Goal: Ask a question: Ask a question

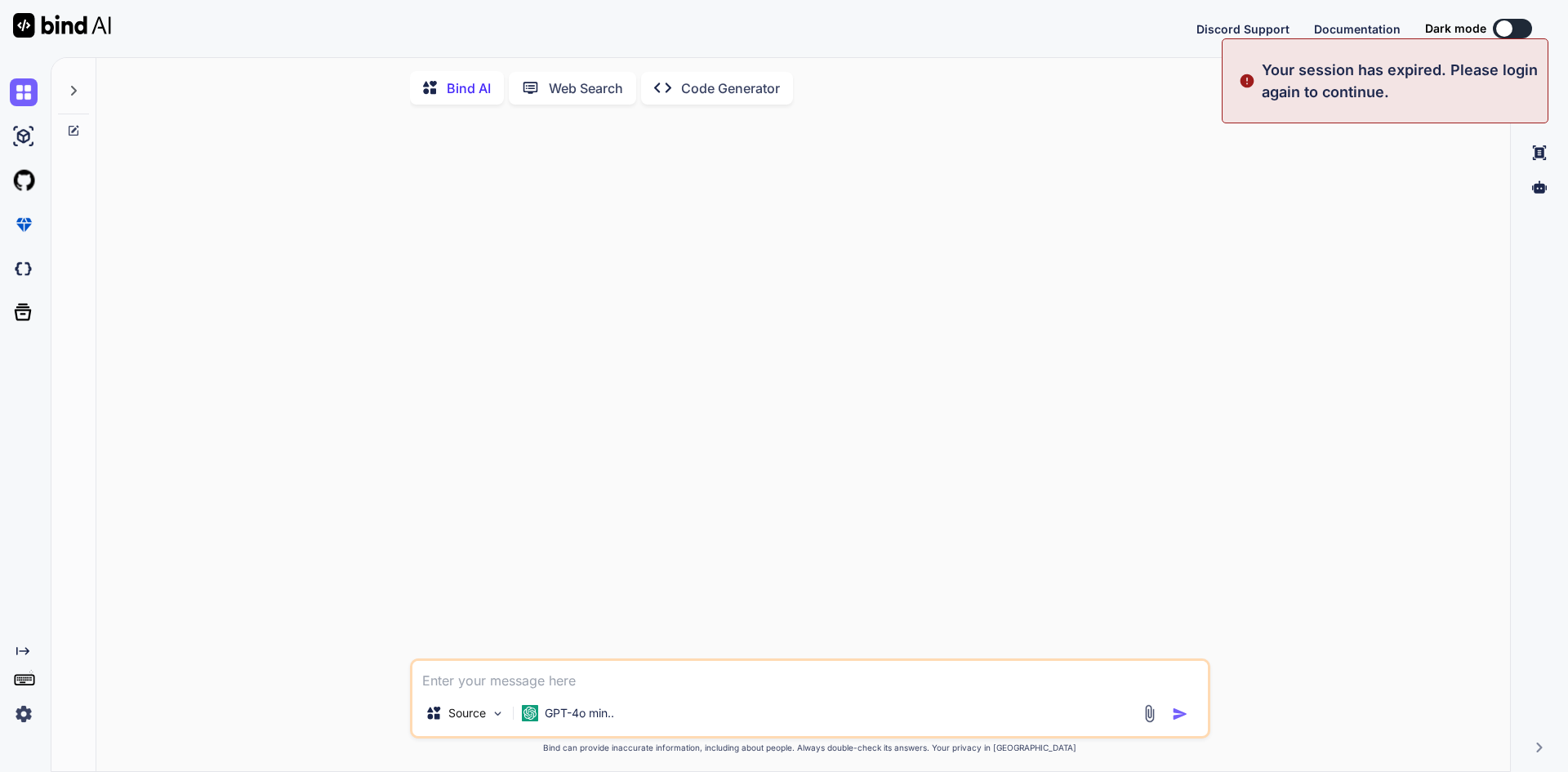
type textarea "x"
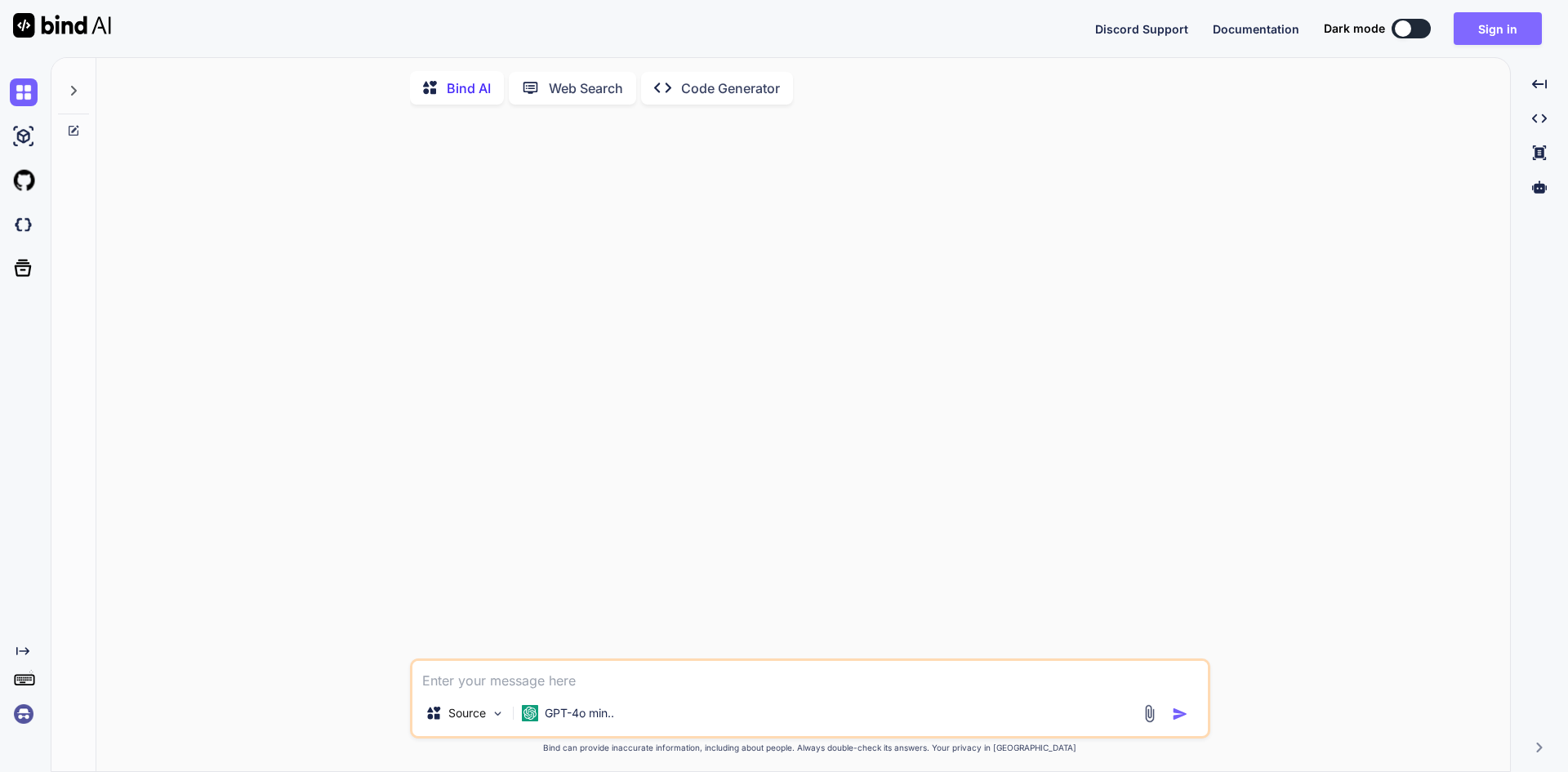
click at [1485, 28] on button "Sign in" at bounding box center [1497, 28] width 89 height 33
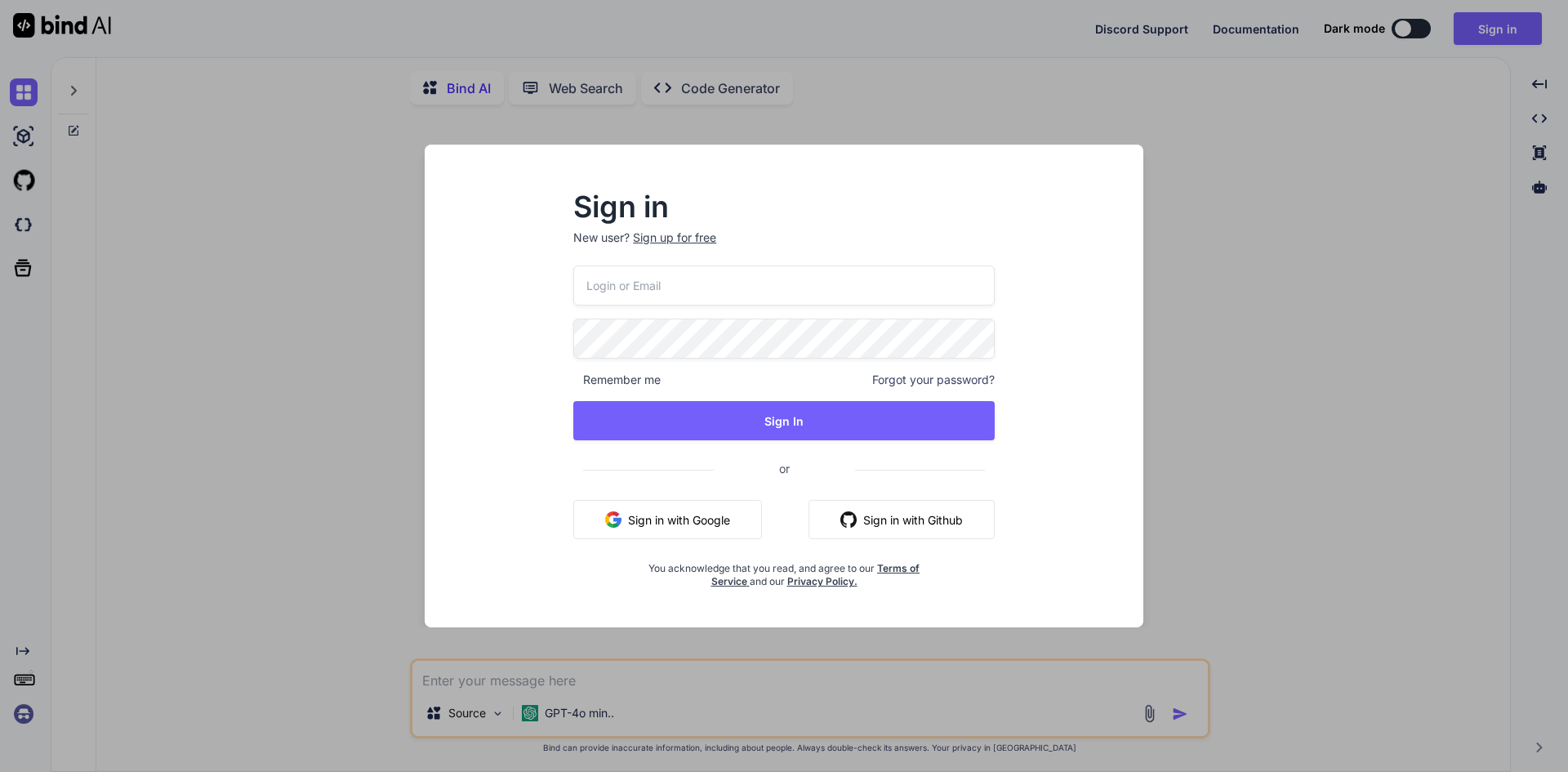
type input "[EMAIL_ADDRESS][DOMAIN_NAME]"
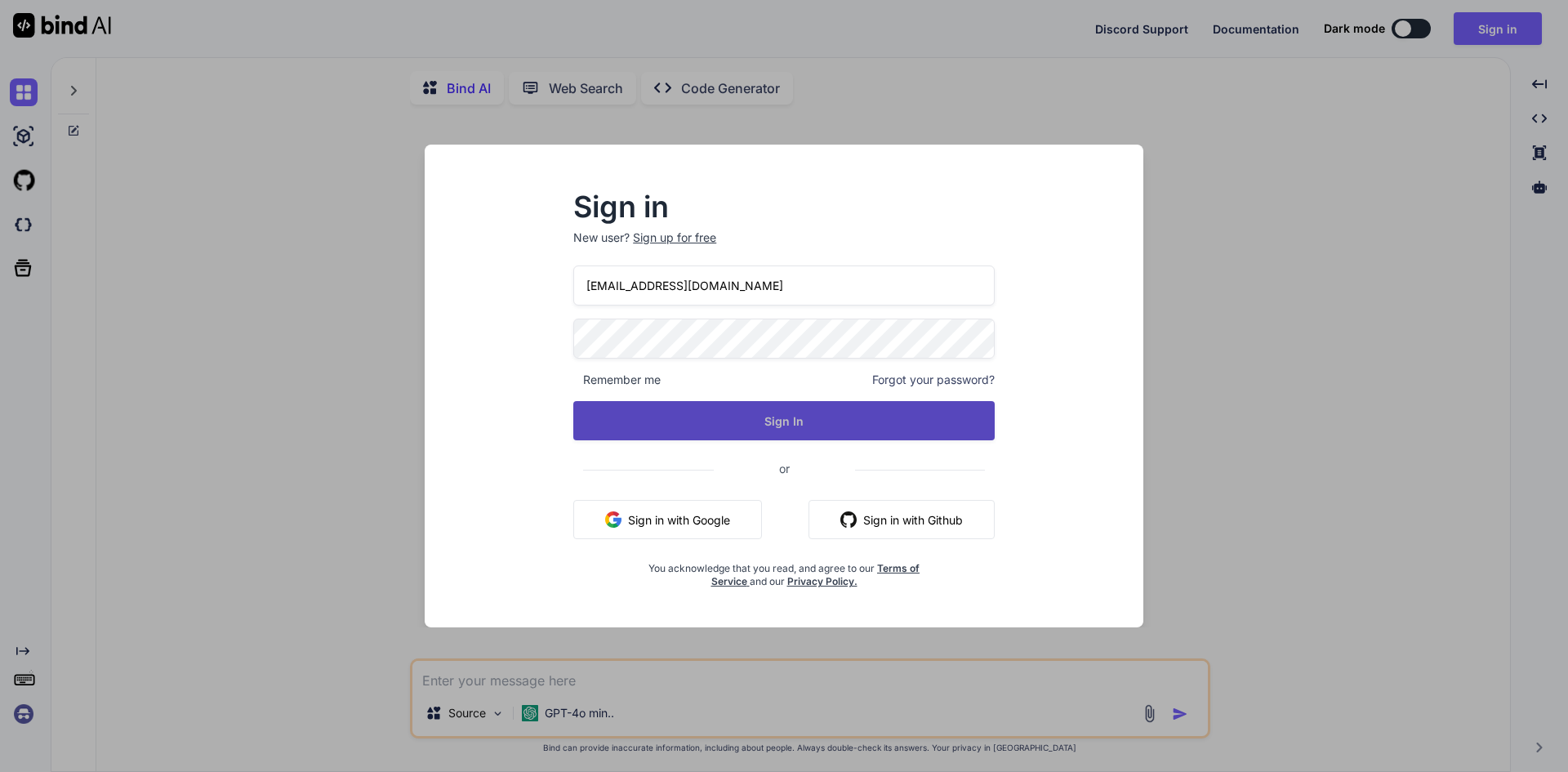
click at [777, 423] on button "Sign In" at bounding box center [784, 421] width 421 height 40
click at [830, 427] on button "Sign In" at bounding box center [784, 421] width 421 height 40
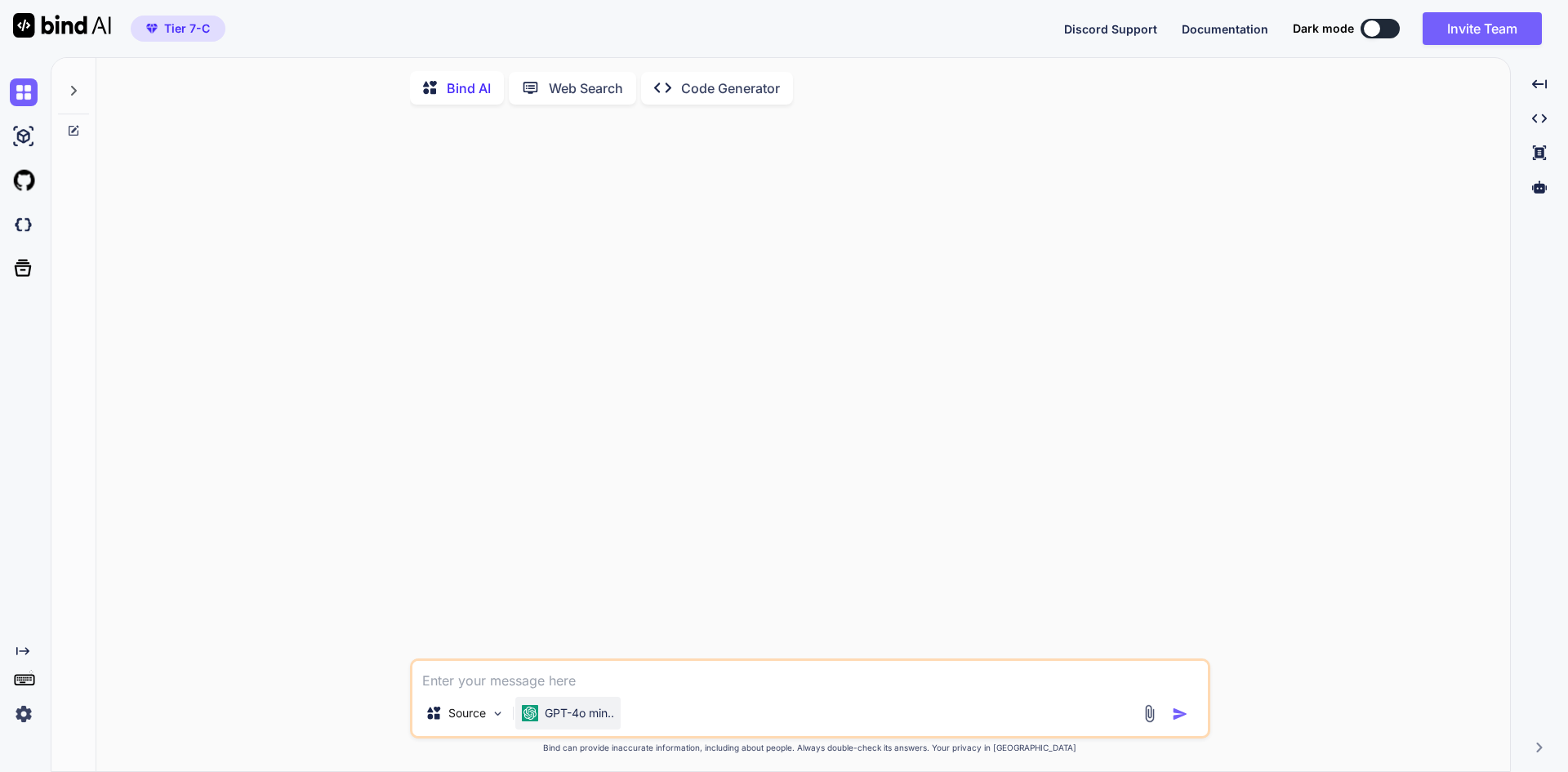
type textarea "x"
click at [551, 690] on textarea at bounding box center [810, 676] width 796 height 29
type textarea "w"
type textarea "x"
type textarea "wj"
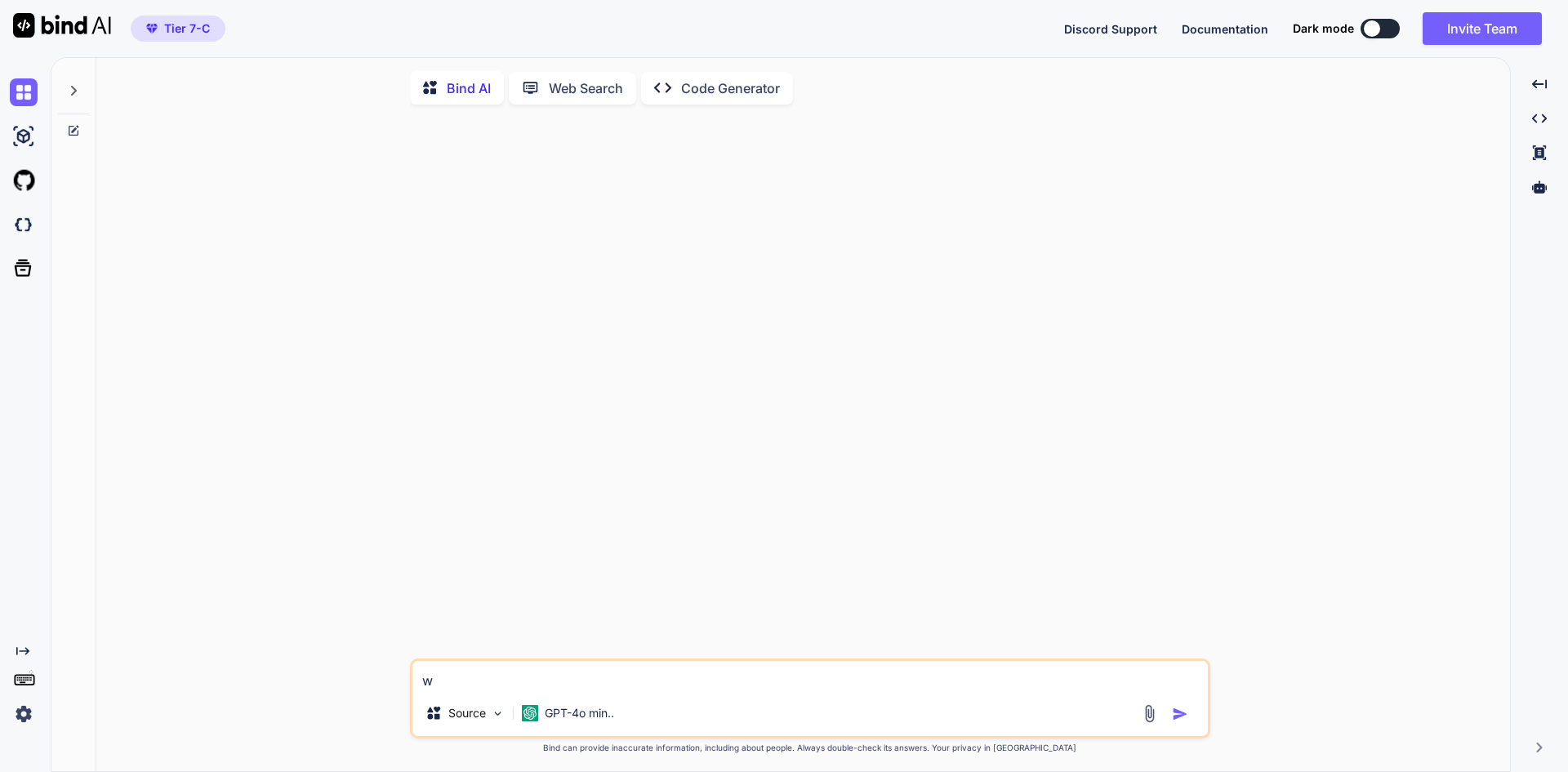
type textarea "x"
type textarea "wja"
type textarea "x"
type textarea "wj"
type textarea "x"
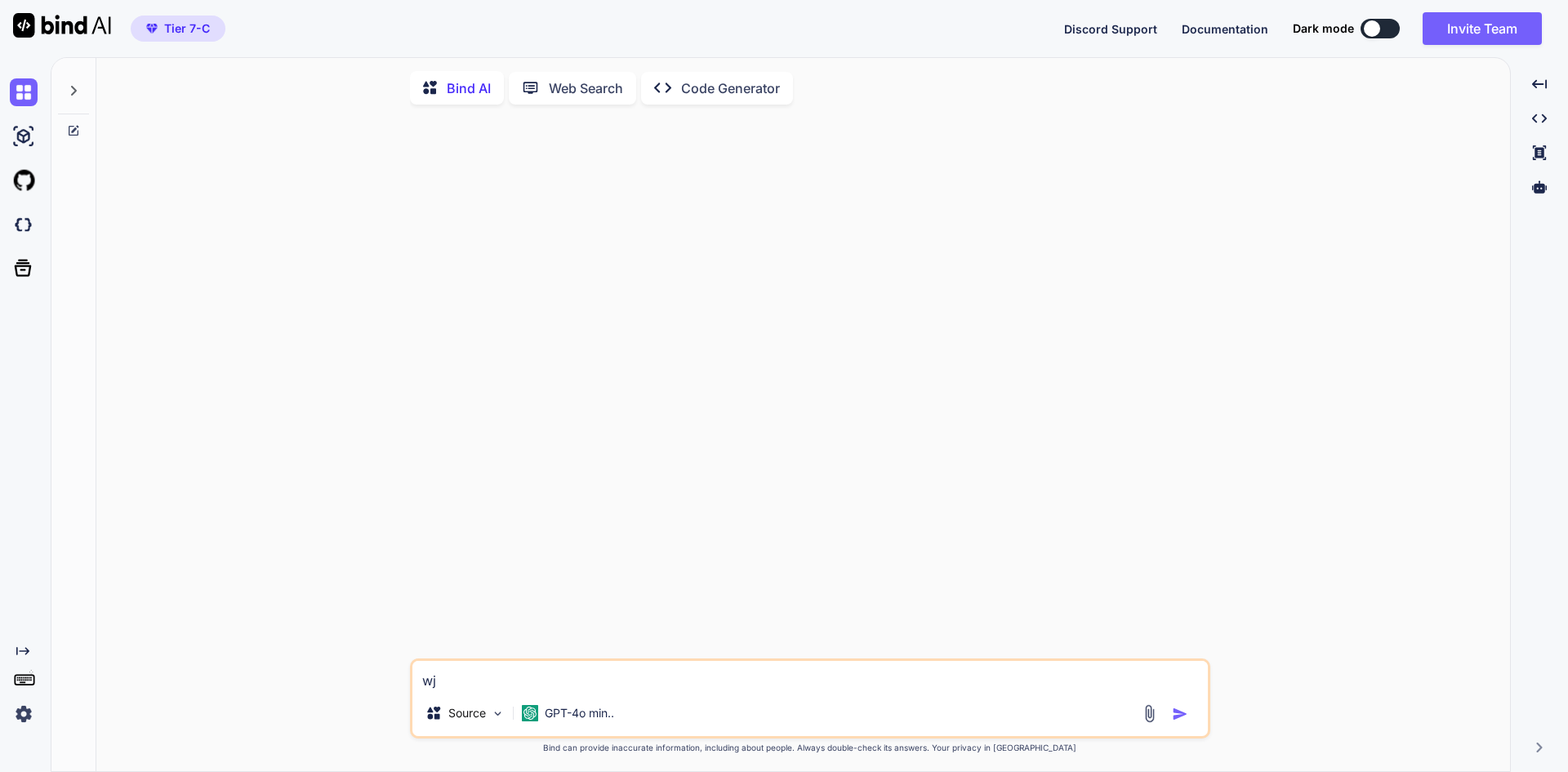
type textarea "w"
type textarea "x"
type textarea "wh"
type textarea "x"
type textarea "wha"
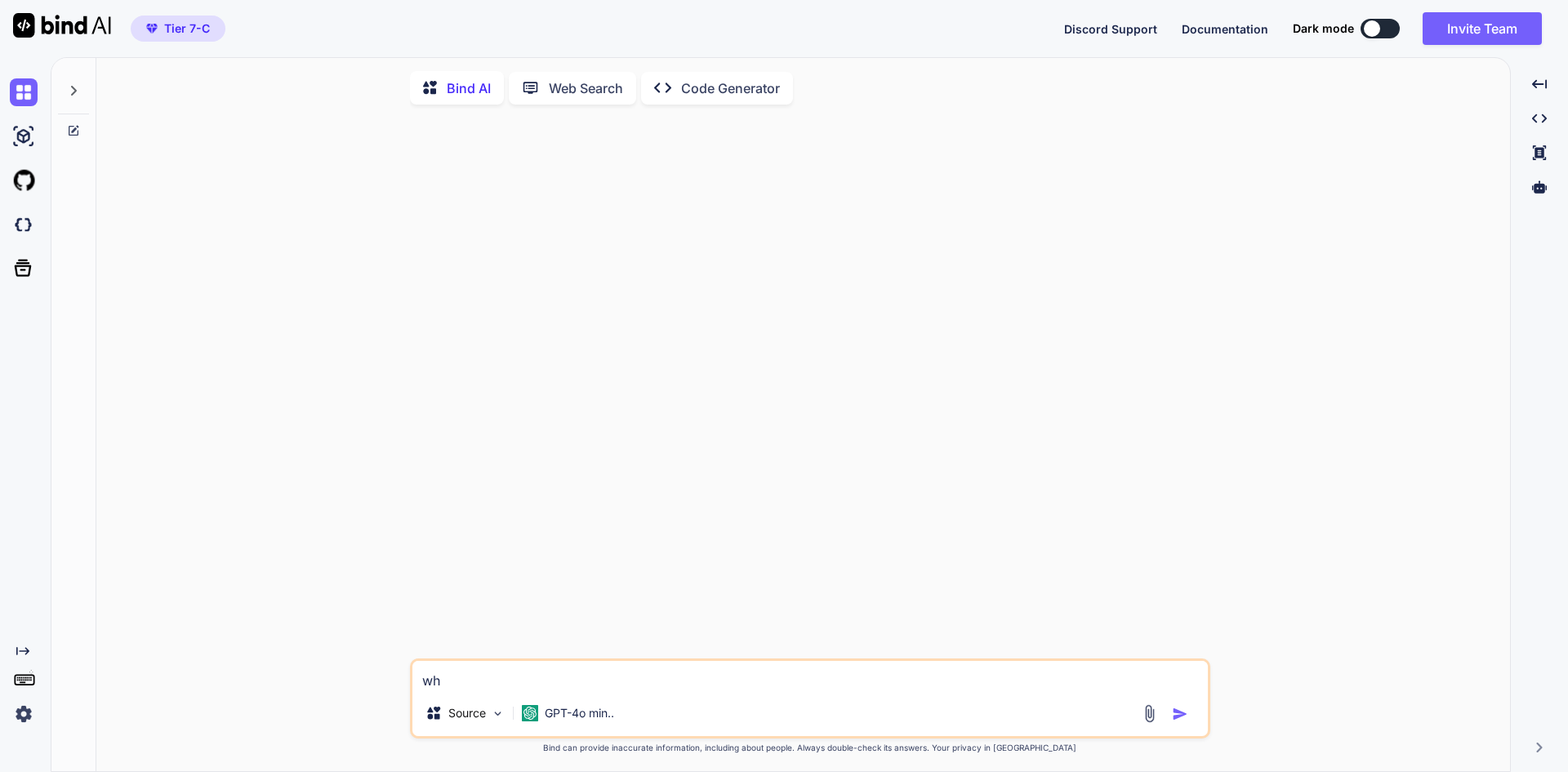
type textarea "x"
type textarea "what"
type textarea "x"
type textarea "what"
type textarea "x"
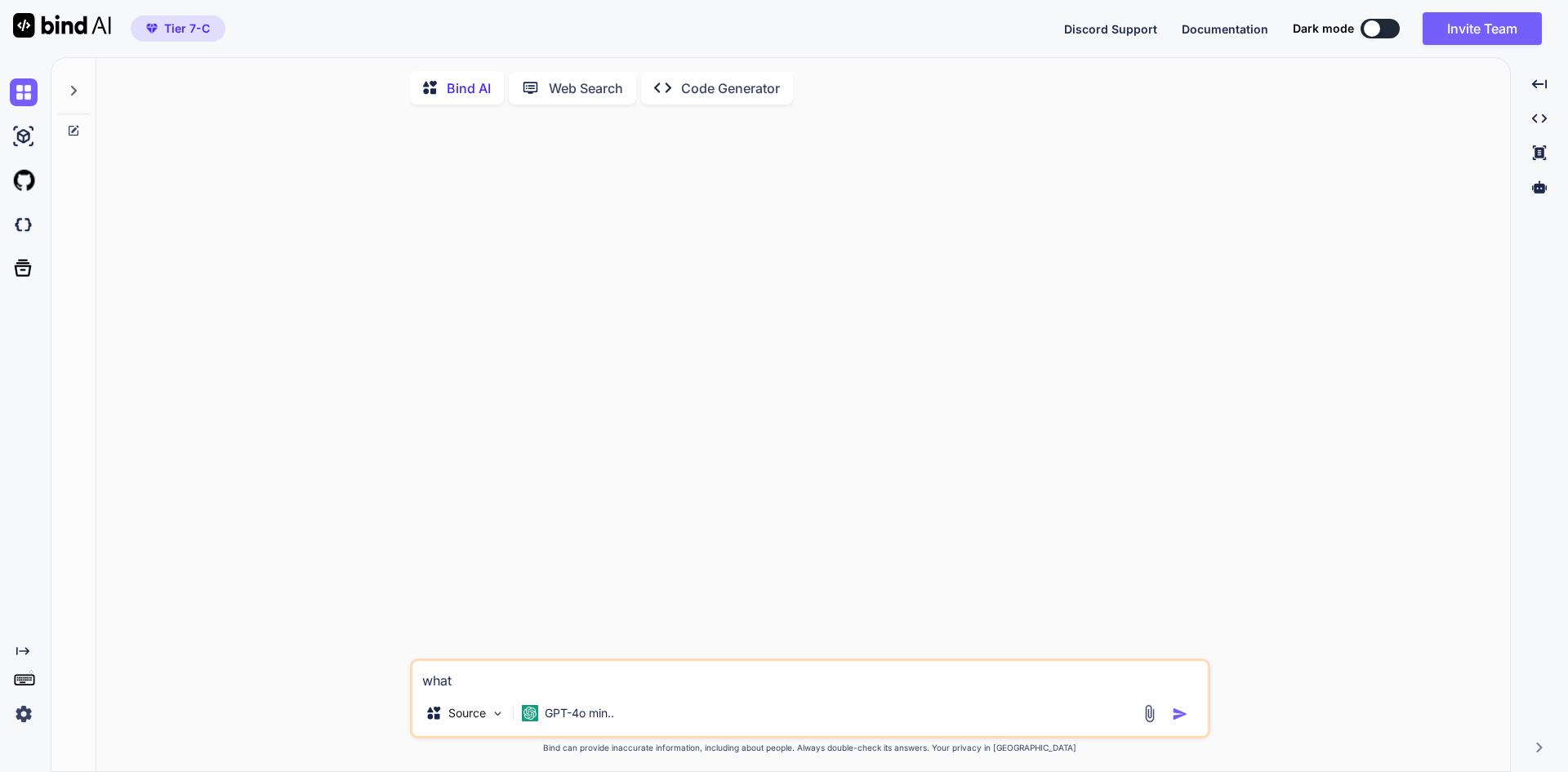
type textarea "what i"
type textarea "x"
type textarea "what is"
type textarea "x"
type textarea "what is"
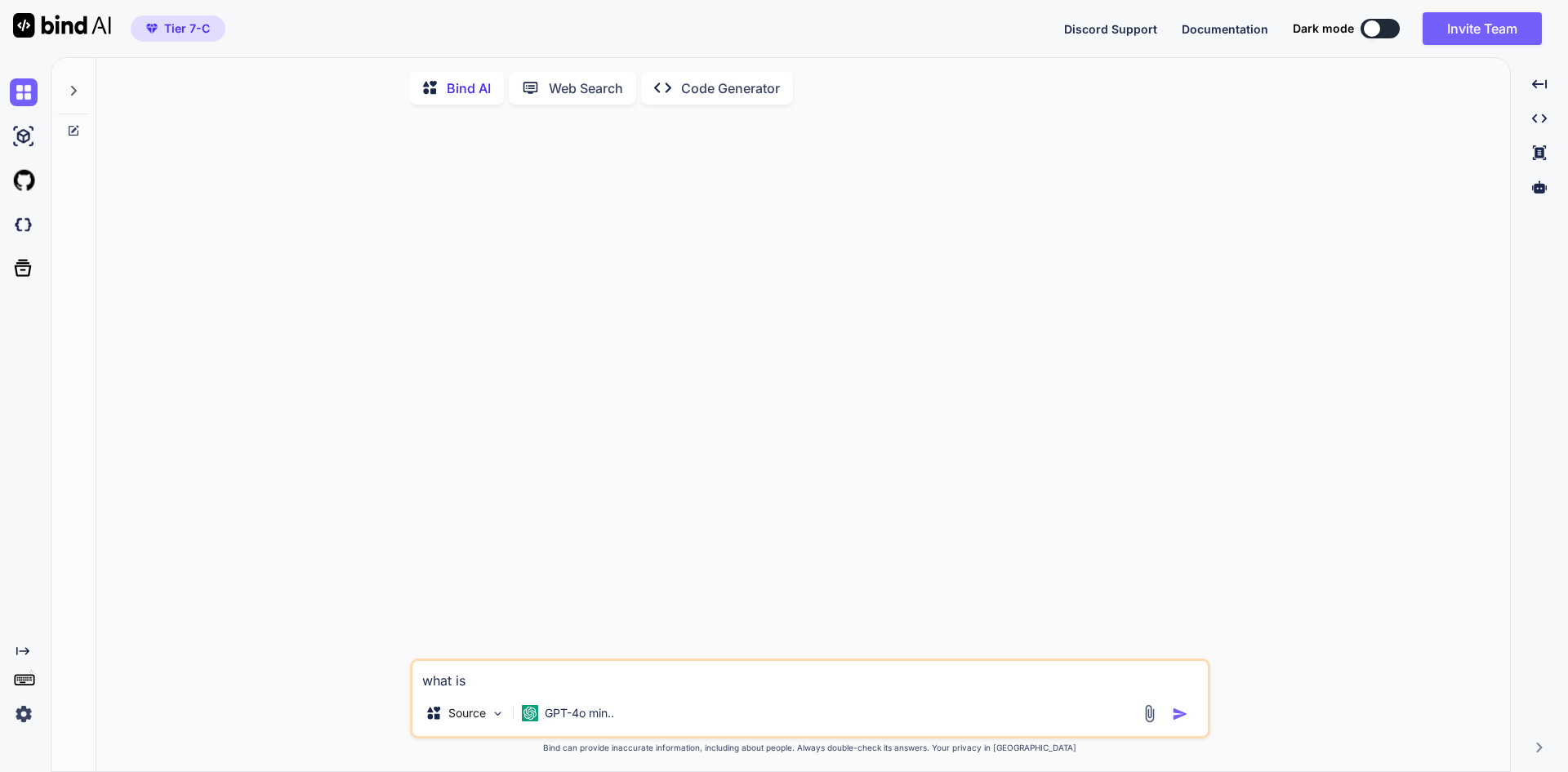
type textarea "x"
type textarea "what is t"
type textarea "x"
type textarea "what is th"
type textarea "x"
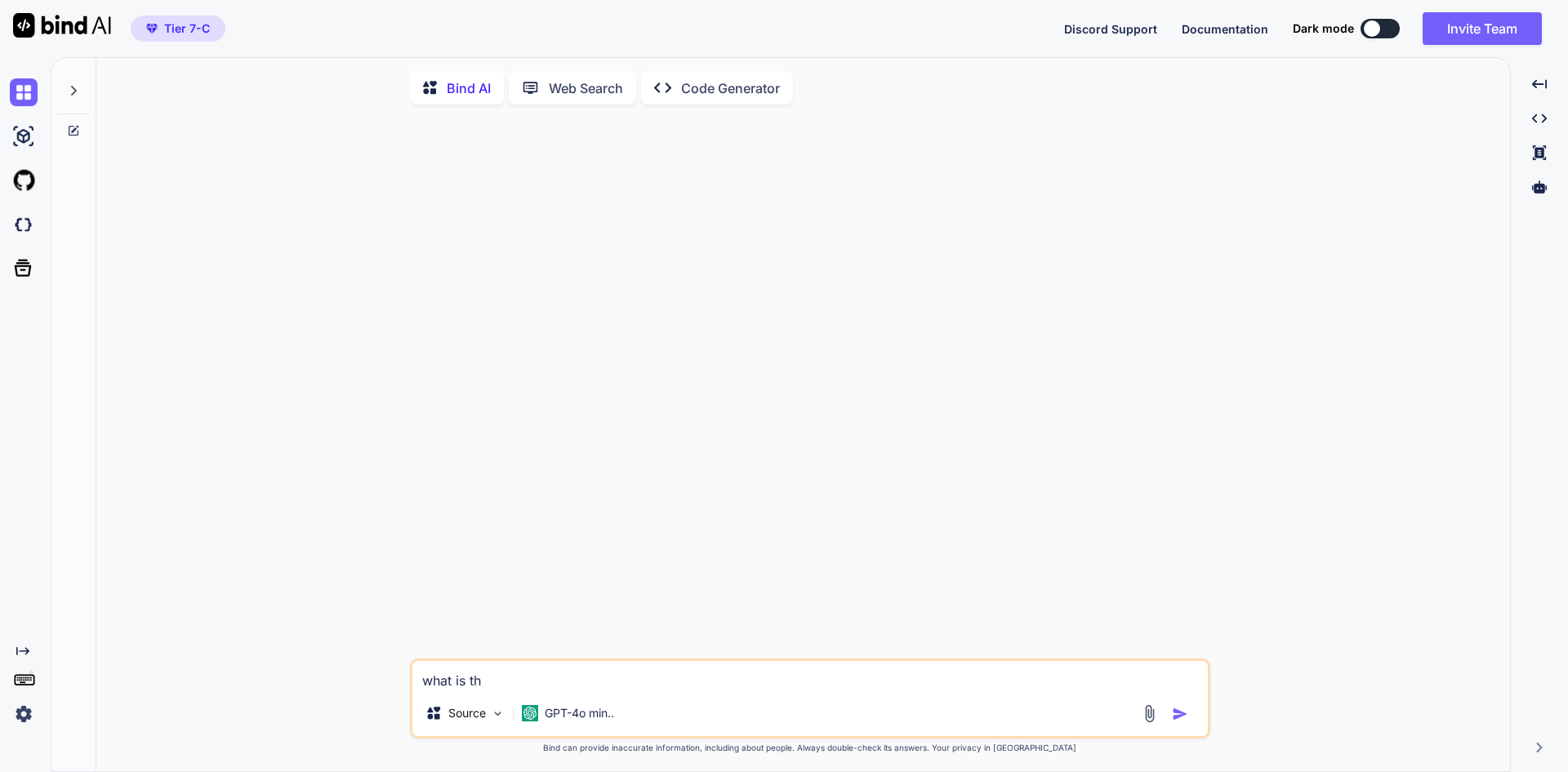
type textarea "what is the"
type textarea "x"
type textarea "what is the"
type textarea "x"
type textarea "what is the w"
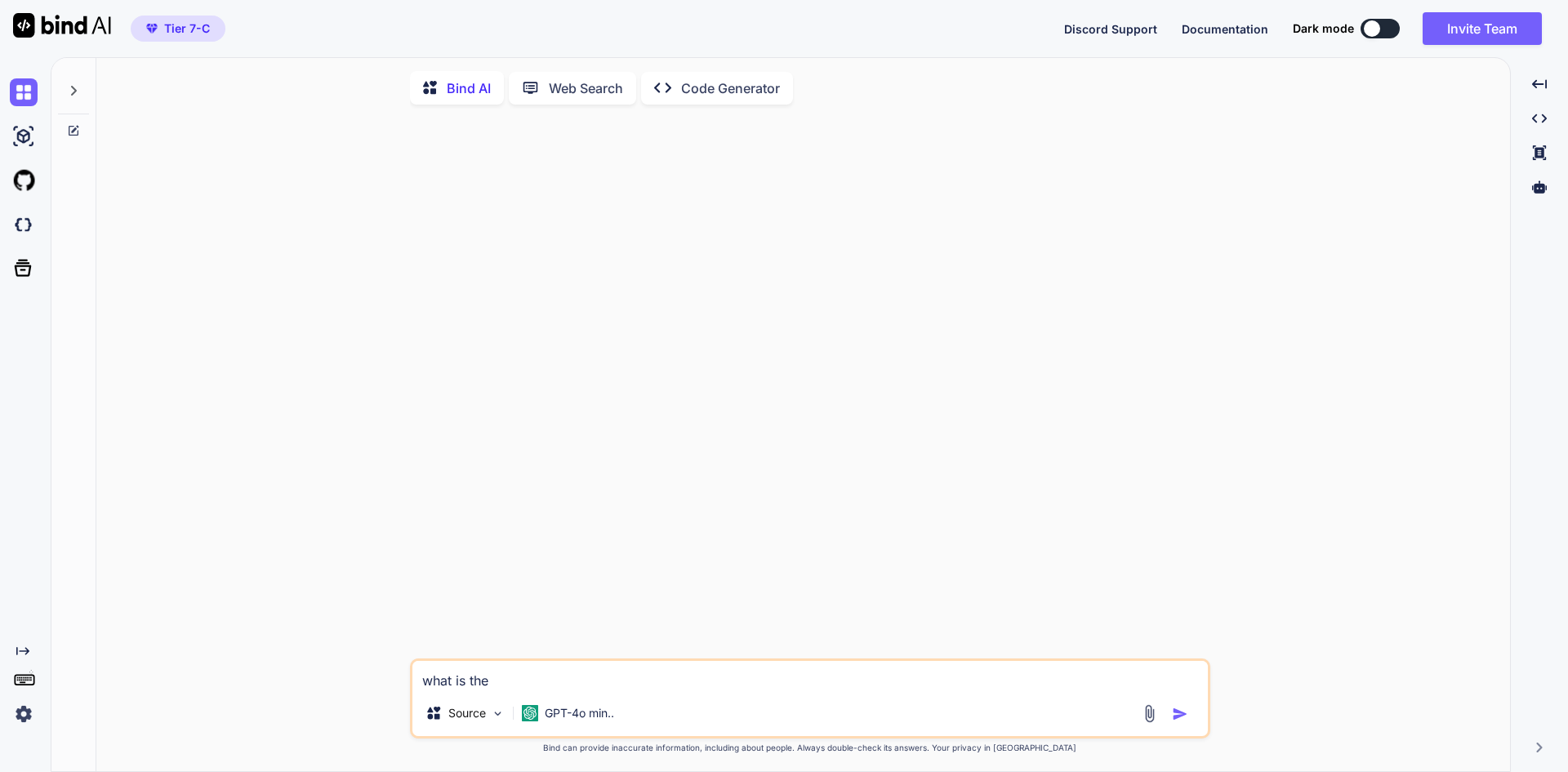
type textarea "x"
type textarea "what is the wh"
type textarea "x"
type textarea "what is the whe"
type textarea "x"
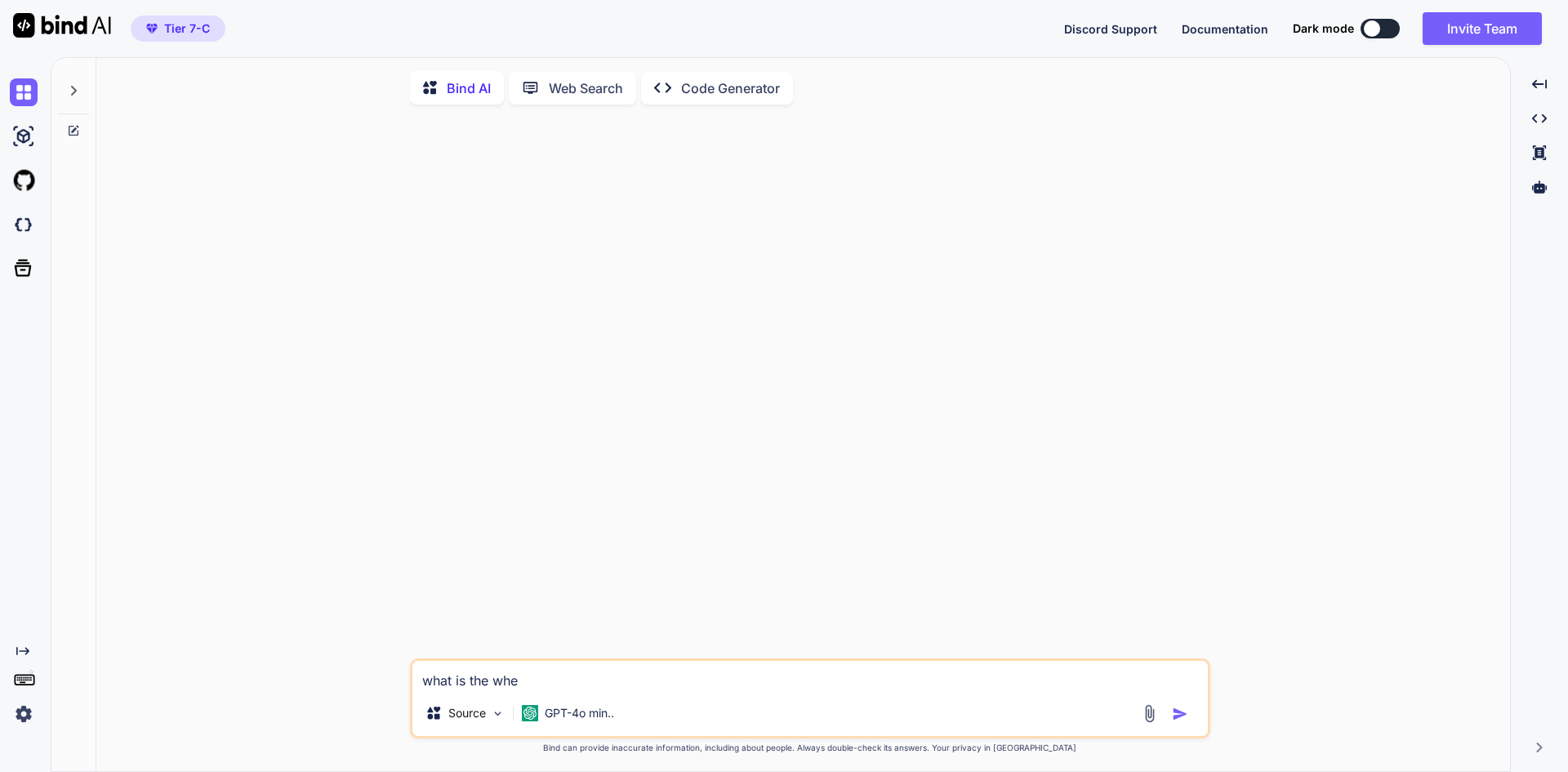
type textarea "what is the whea"
type textarea "x"
type textarea "what is the [PERSON_NAME]"
type textarea "x"
type textarea "what is the whea"
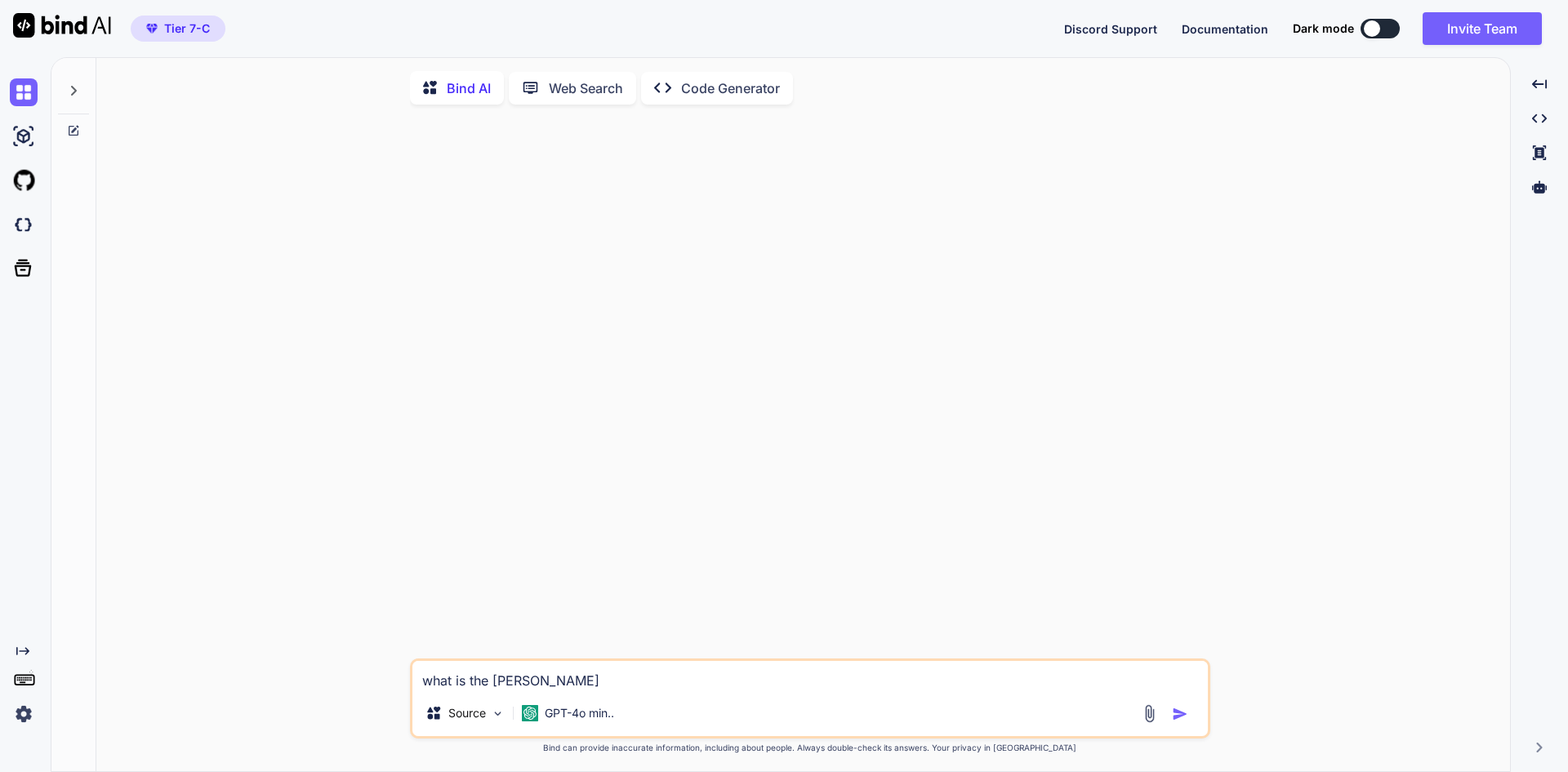
type textarea "x"
type textarea "what is the wheat"
type textarea "x"
type textarea "what is the wheate"
type textarea "x"
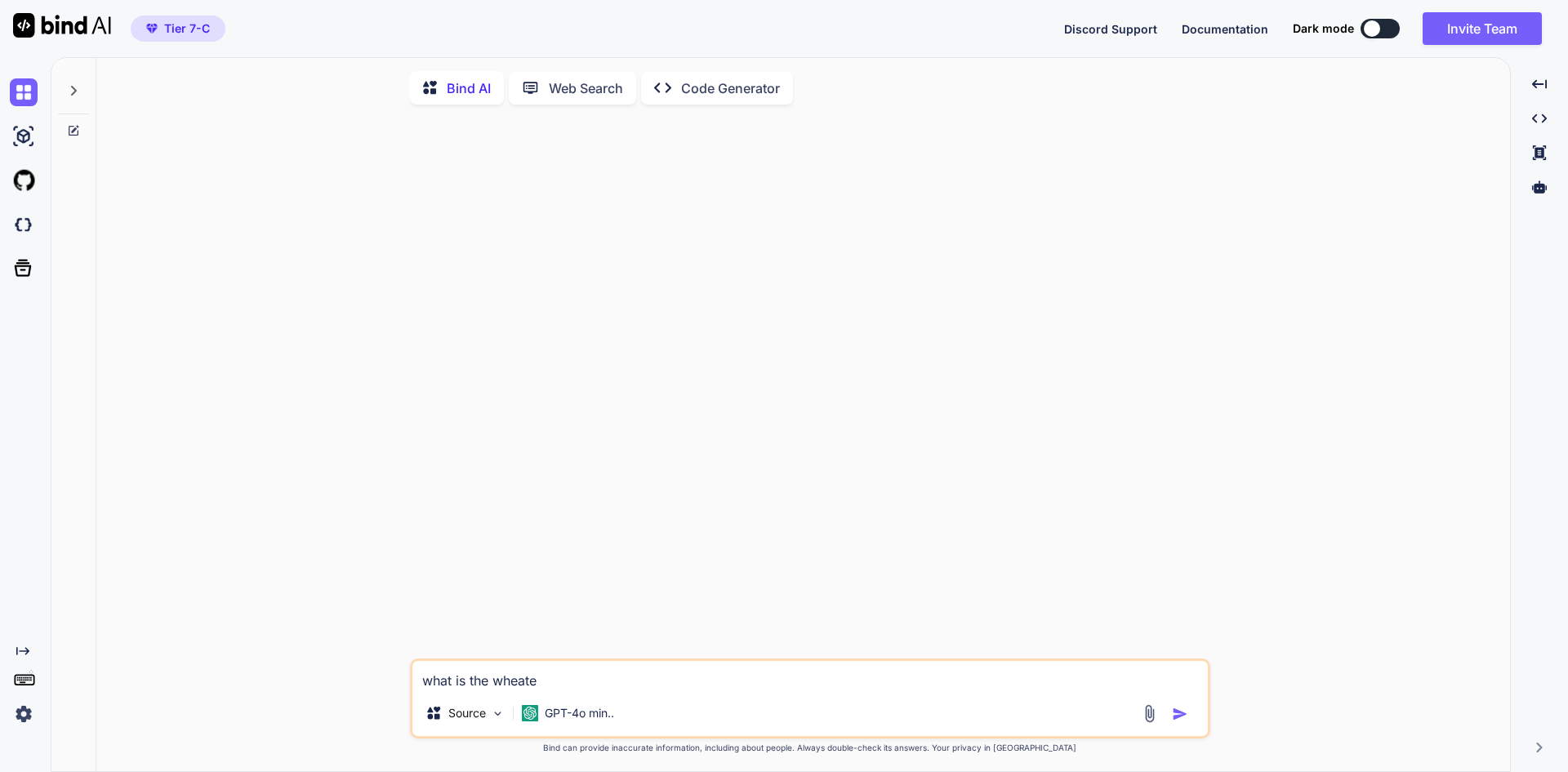
type textarea "what is the wheater"
type textarea "x"
type textarea "what is the wheate"
type textarea "x"
type textarea "what is the wheat"
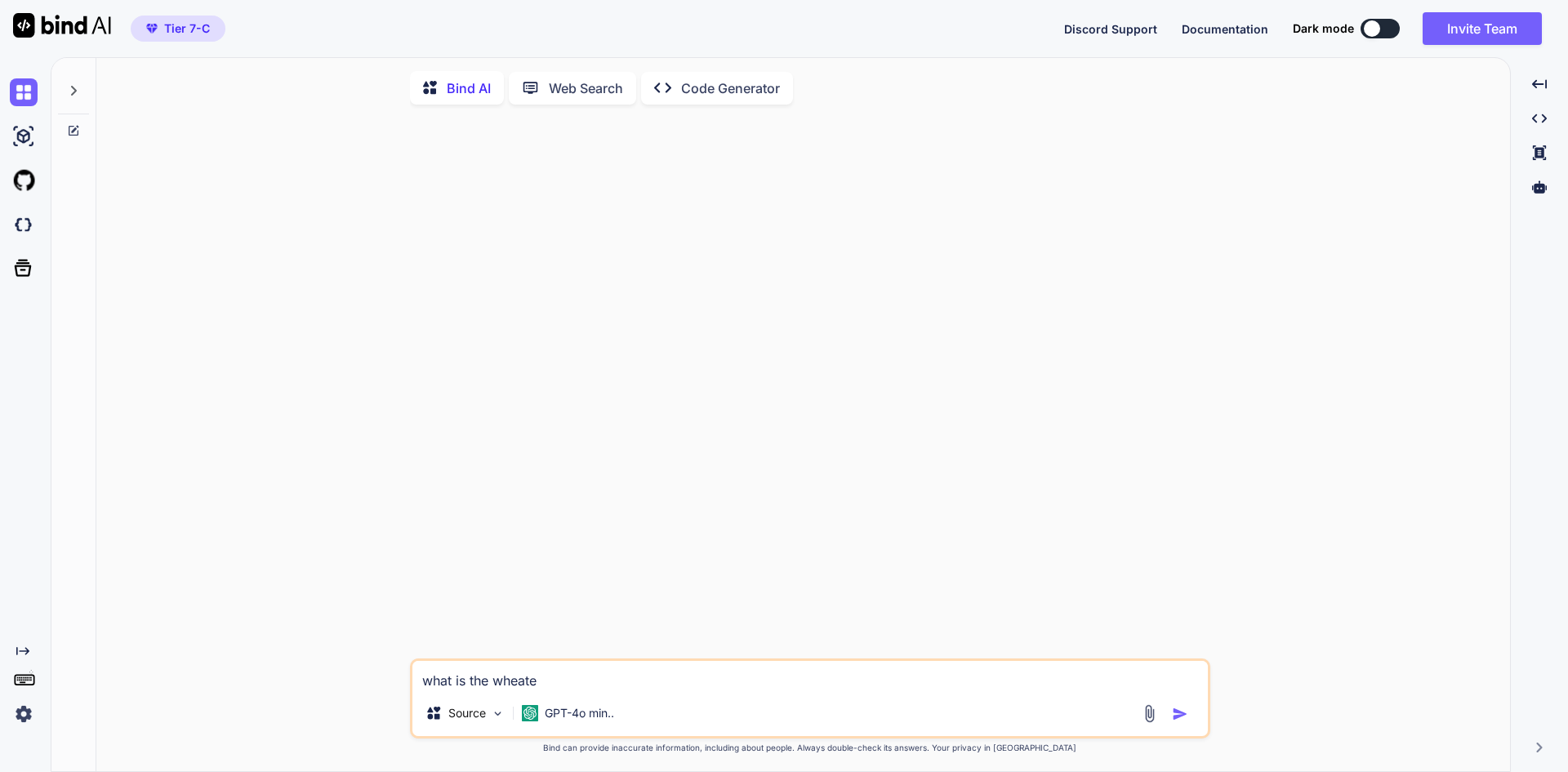
type textarea "x"
type textarea "what is the wheath"
type textarea "x"
type textarea "what is the wheathe"
type textarea "x"
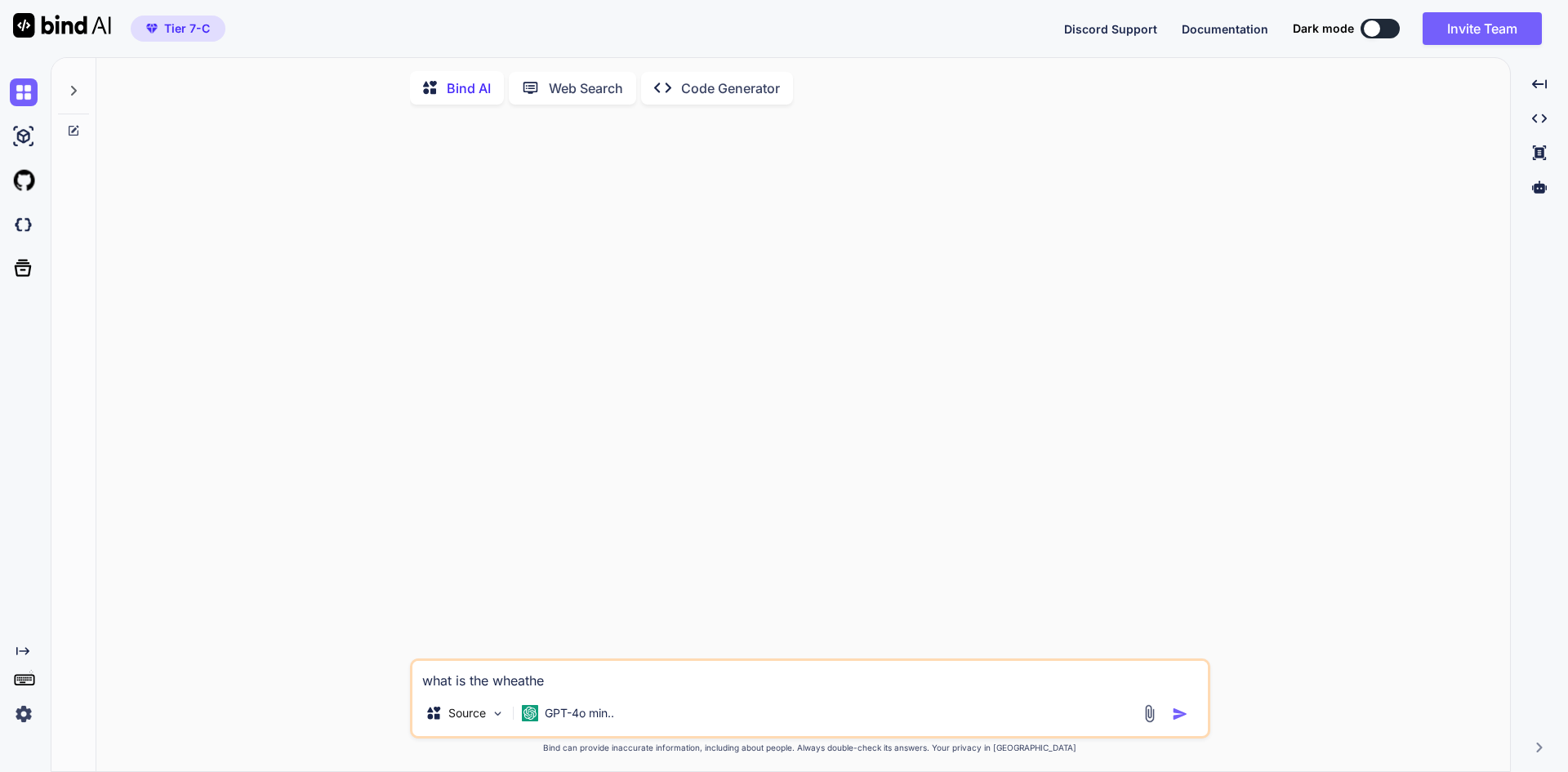
type textarea "what is the wheather"
type textarea "x"
type textarea "what is the wheather"
type textarea "x"
type textarea "what is the wheather t"
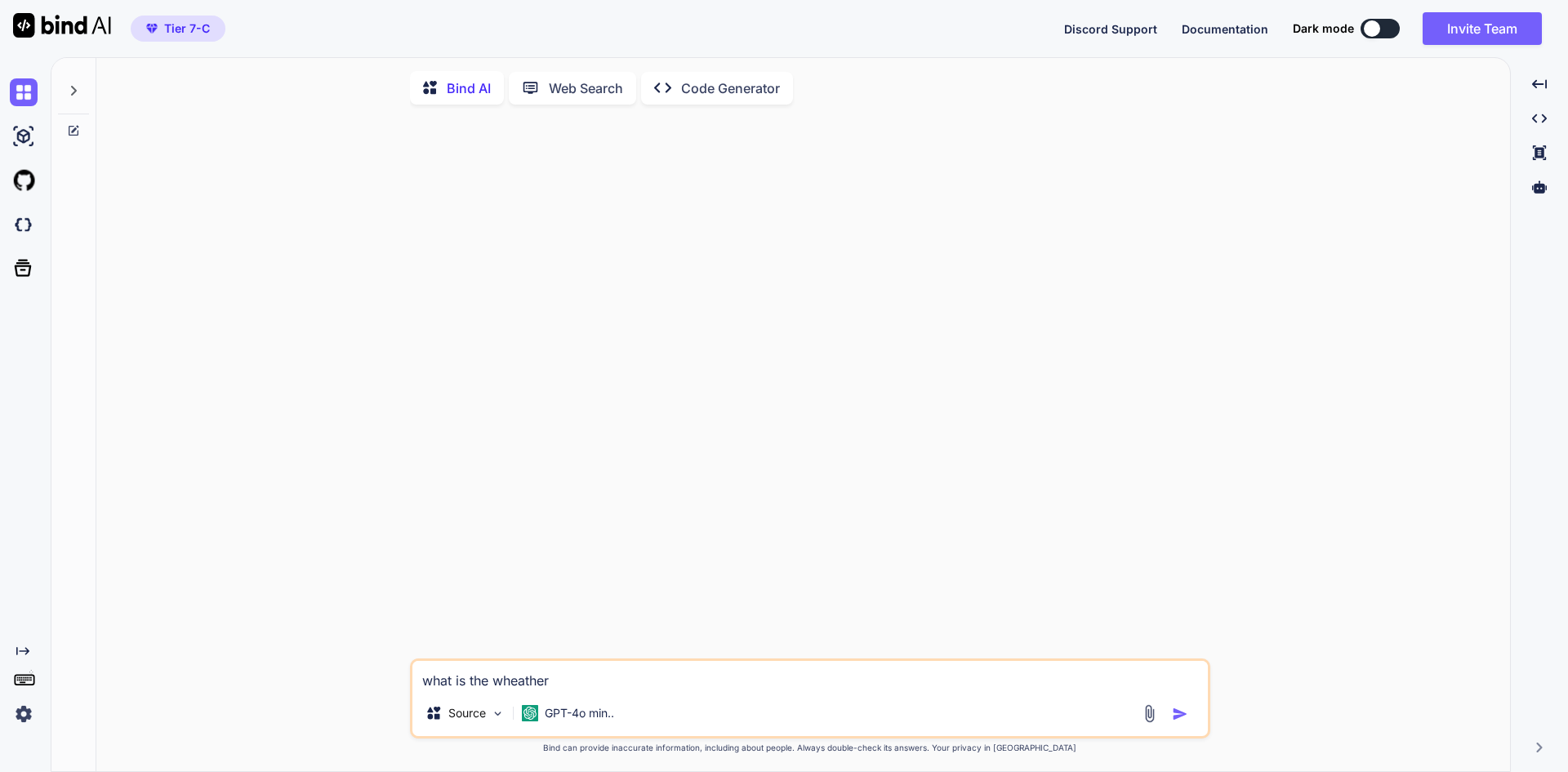
type textarea "x"
type textarea "what is the wheather to"
type textarea "x"
type textarea "what is the wheather [PERSON_NAME]"
type textarea "x"
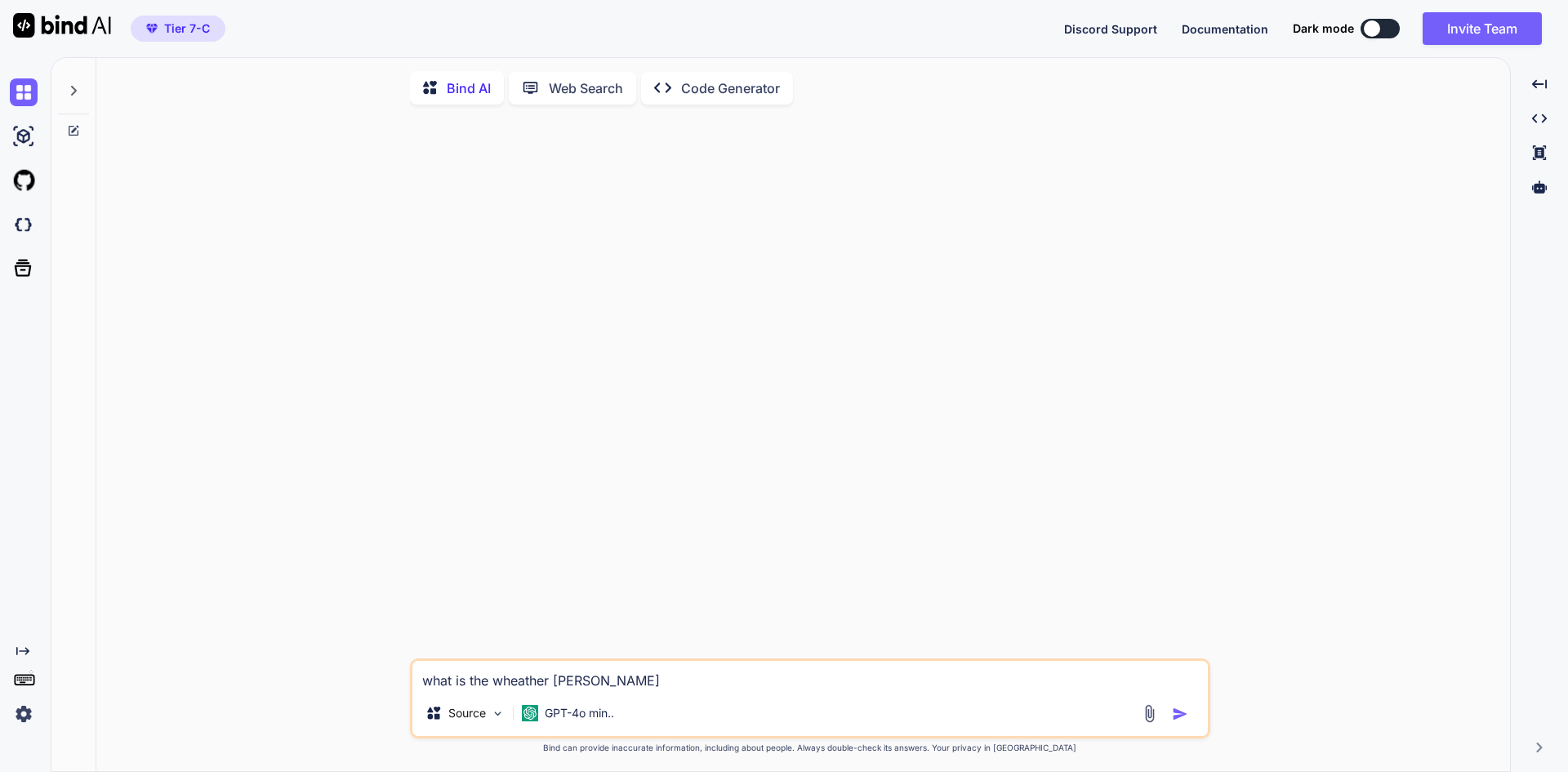
type textarea "what is the wheather toda"
type textarea "x"
type textarea "what is the wheather [DATE]"
type textarea "x"
type textarea "what is the wheather [DATE]"
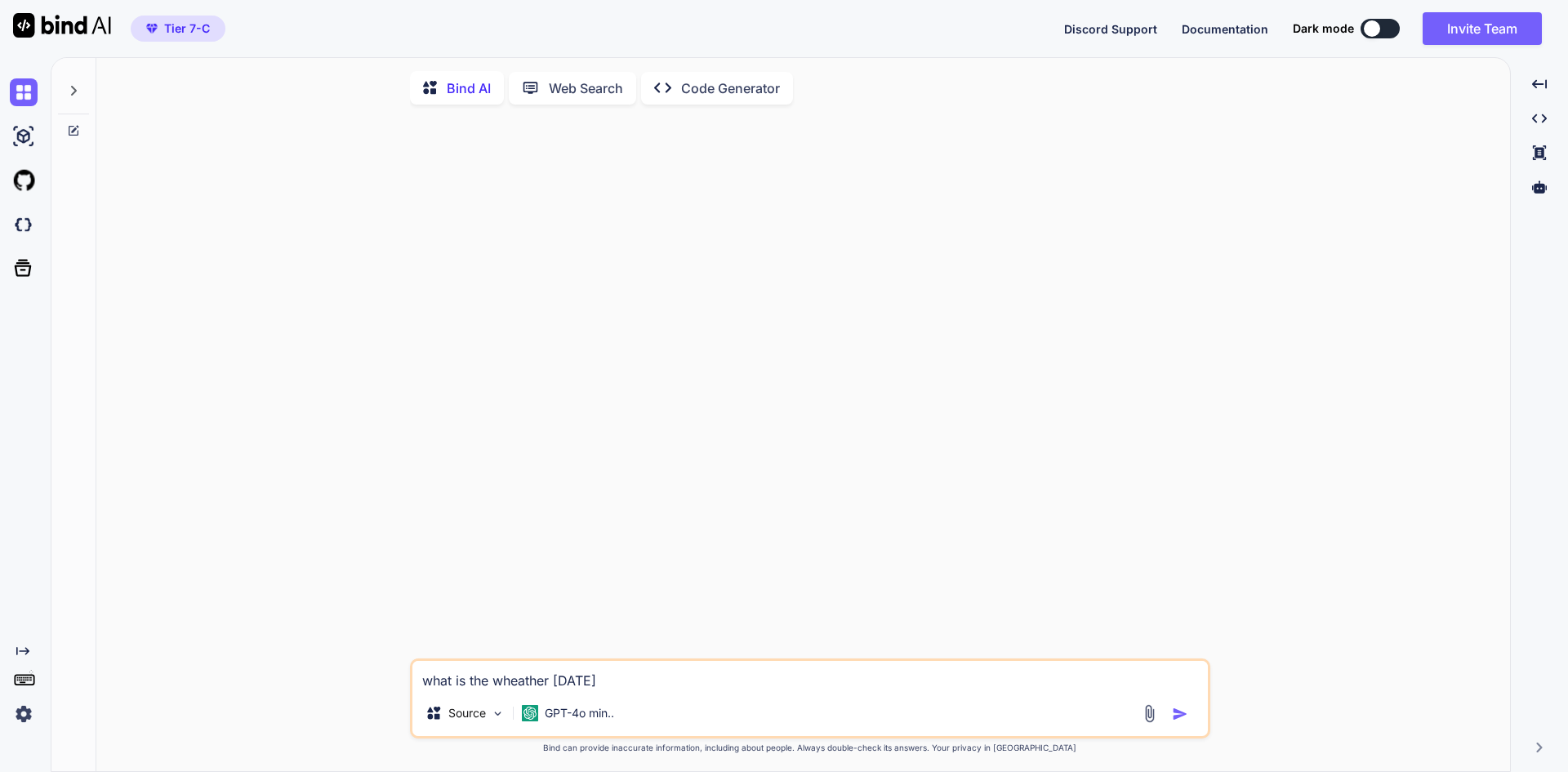
type textarea "x"
type textarea "what is the wheather [DATE] i"
type textarea "x"
type textarea "what is the wheather [DATE] in"
type textarea "x"
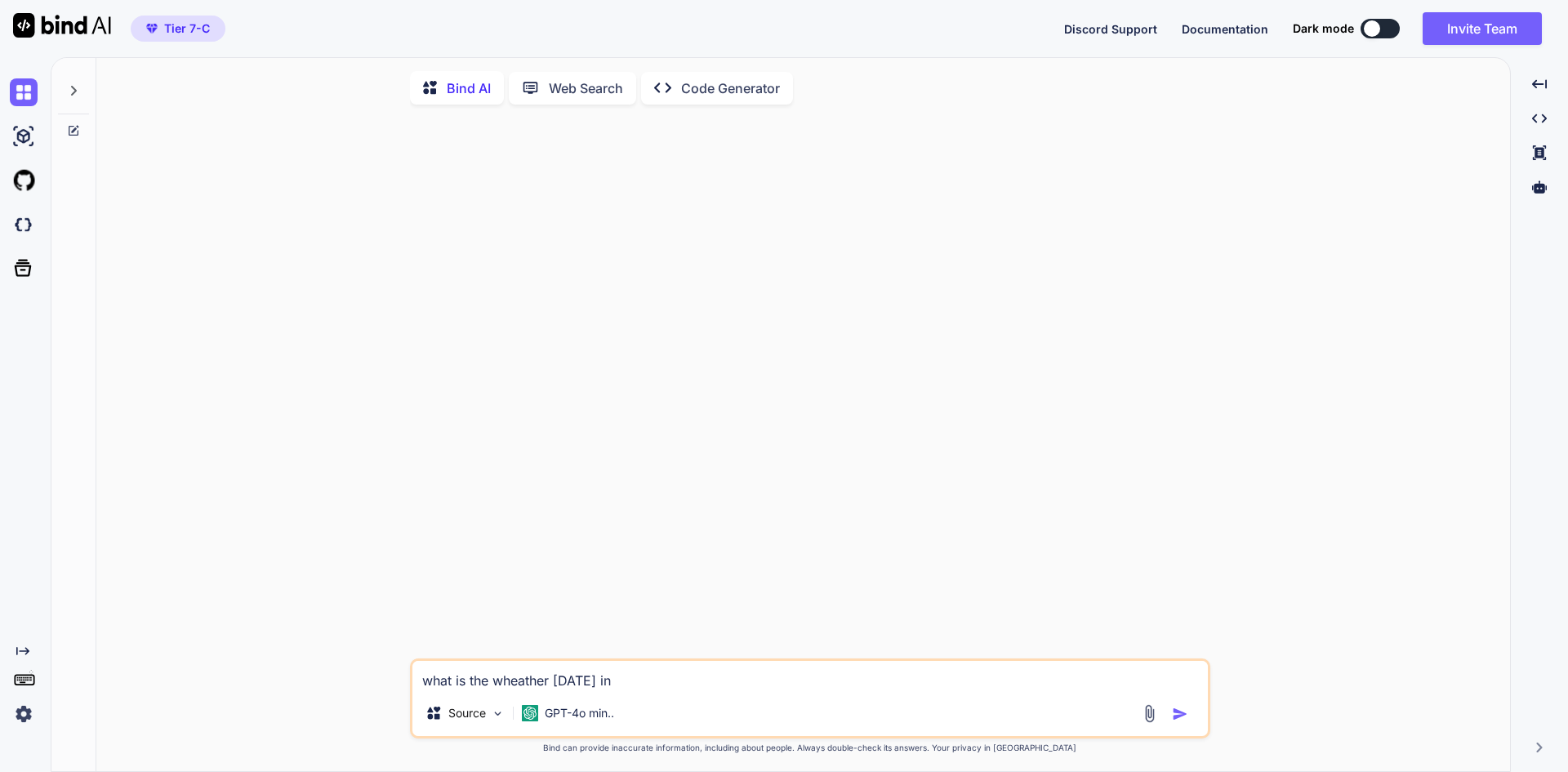
type textarea "what is the wheather [DATE] in"
type textarea "x"
type textarea "what is the wheather [DATE] in a"
type textarea "x"
type textarea "what is the wheather [DATE] in ay"
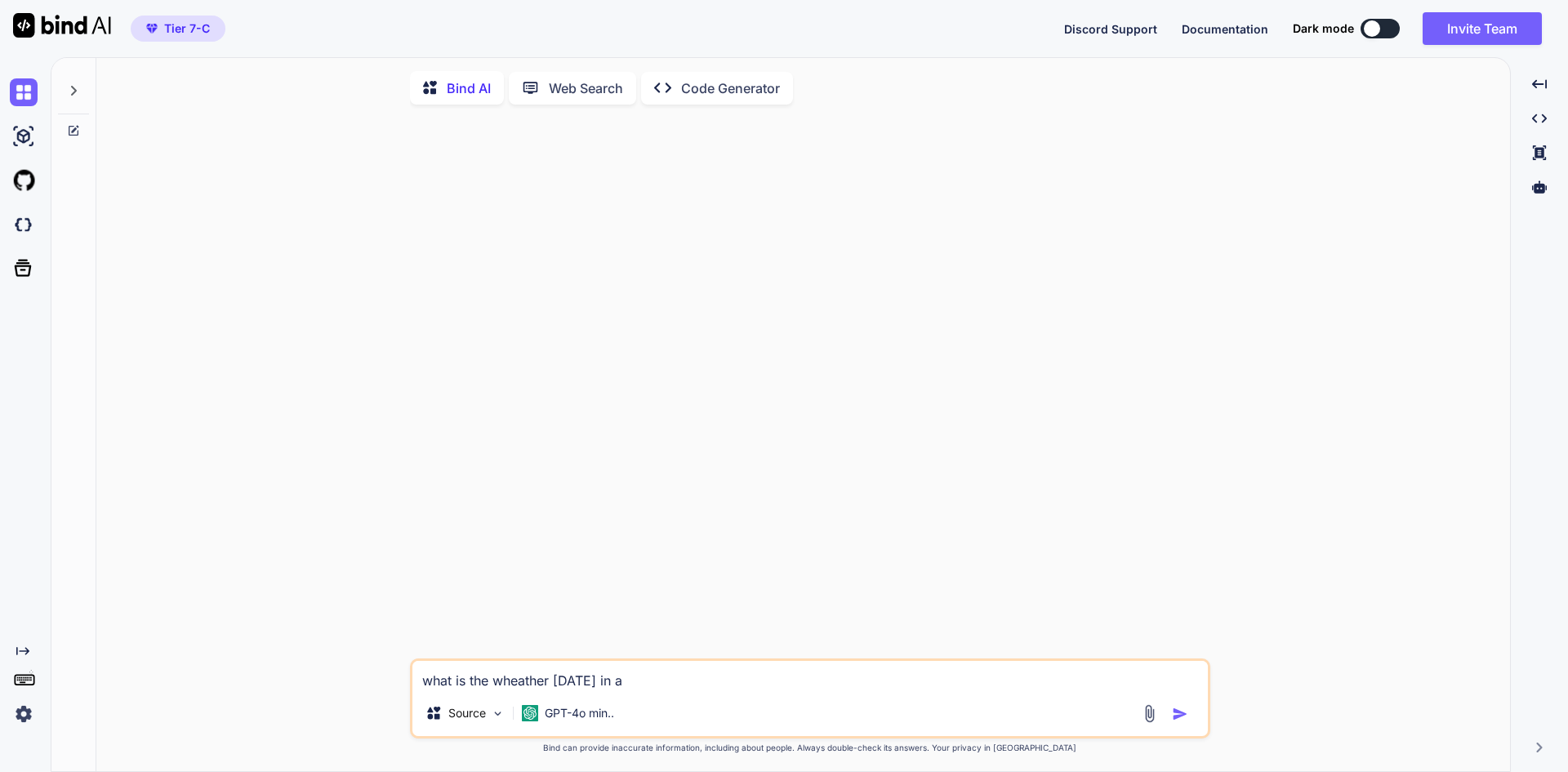
type textarea "x"
type textarea "what is the wheather [DATE] in a"
type textarea "x"
type textarea "what is the wheather [DATE] in"
type textarea "x"
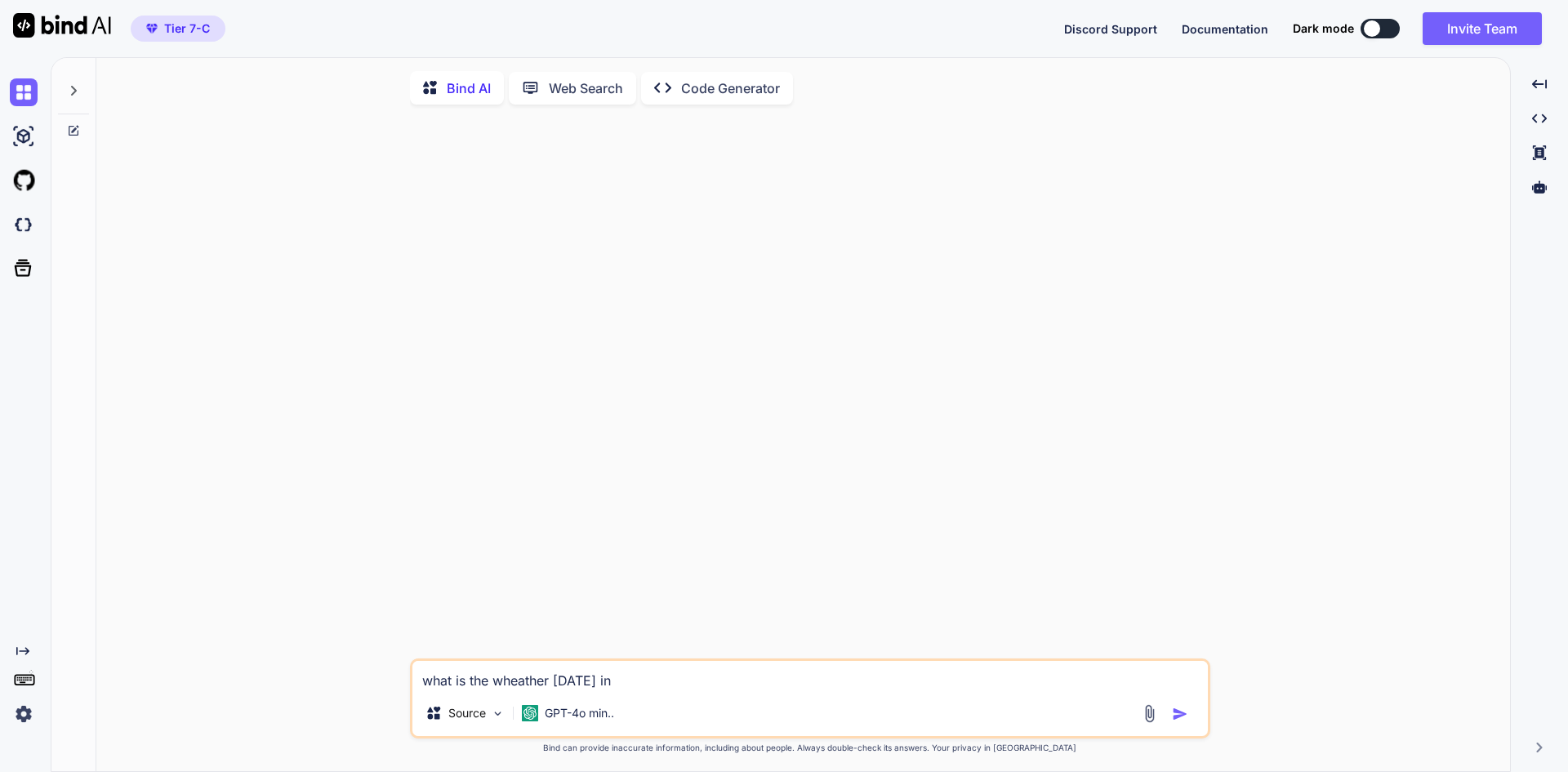
type textarea "what is the wheather [DATE] in A"
type textarea "x"
type textarea "what is the wheather [DATE] in [GEOGRAPHIC_DATA]"
type textarea "x"
type textarea "what is the wheather [DATE] in A"
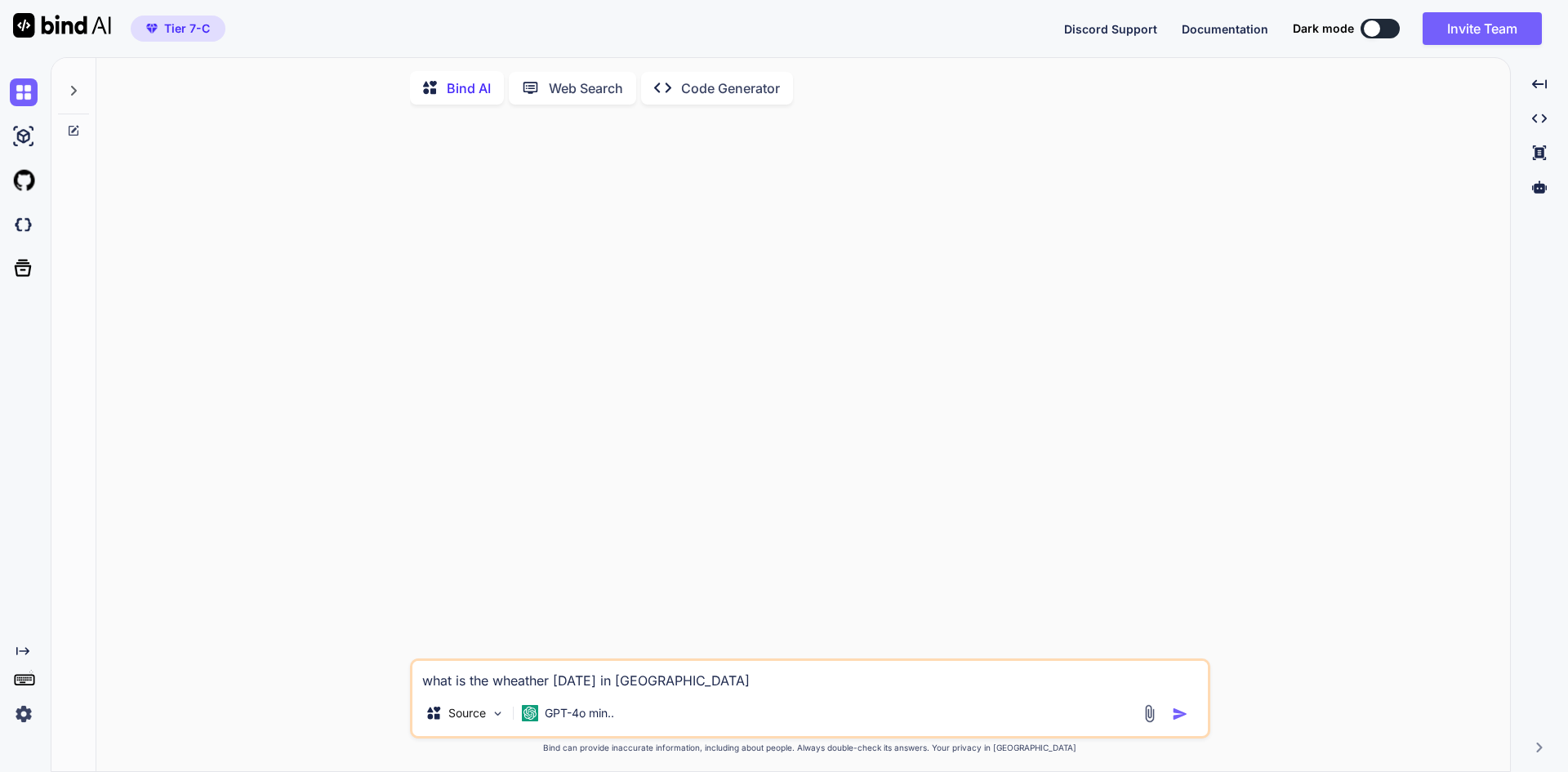
type textarea "x"
type textarea "what is the wheather [DATE] in [GEOGRAPHIC_DATA]"
type textarea "x"
type textarea "what is the wheather [DATE] in [GEOGRAPHIC_DATA]"
type textarea "x"
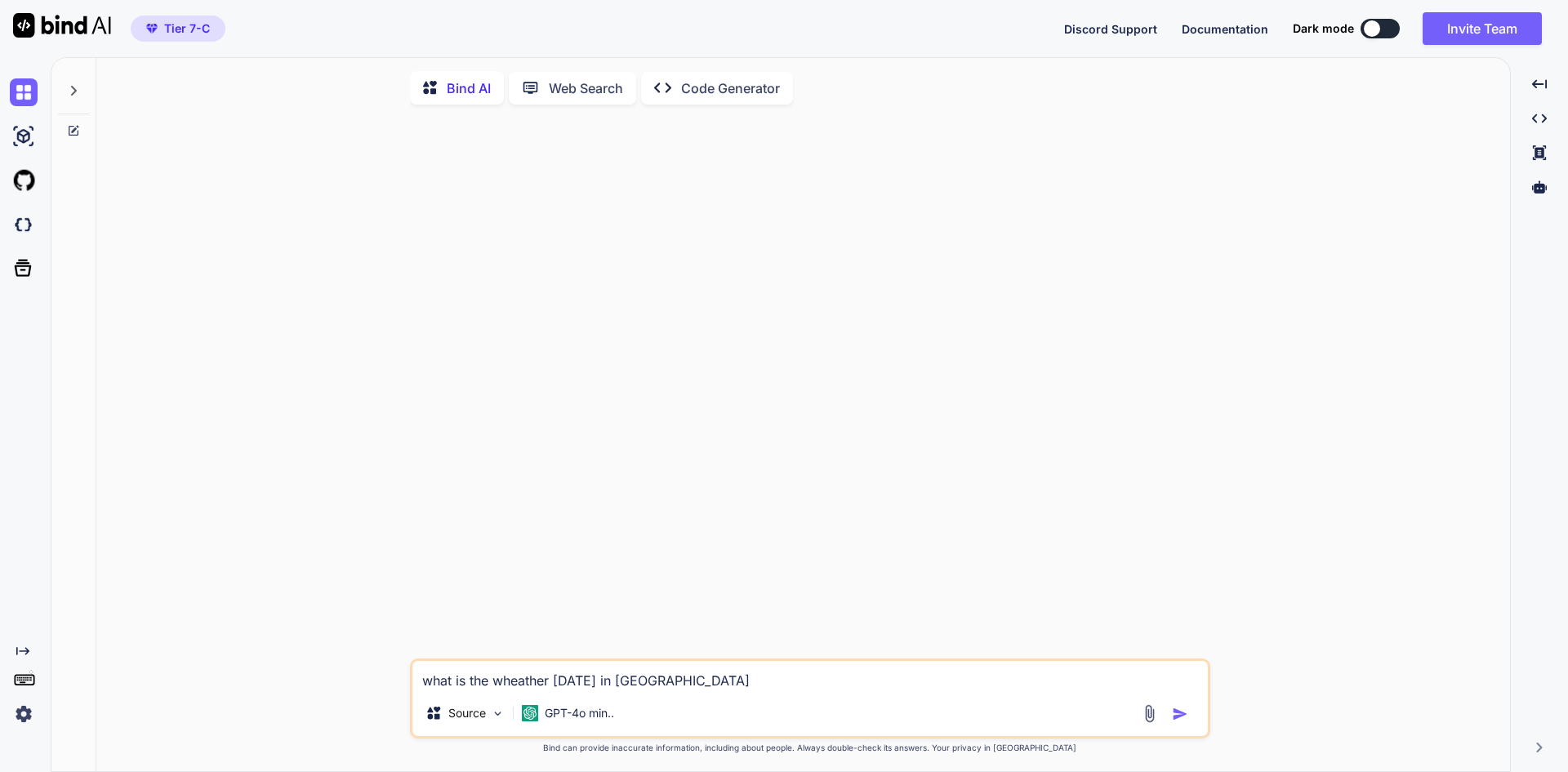
type textarea "what is the wheather [DATE] in [GEOGRAPHIC_DATA]"
type textarea "x"
type textarea "what is the wheather [DATE] in [GEOGRAPHIC_DATA]"
type textarea "x"
type textarea "what is the wheather [DATE] in [GEOGRAPHIC_DATA]"
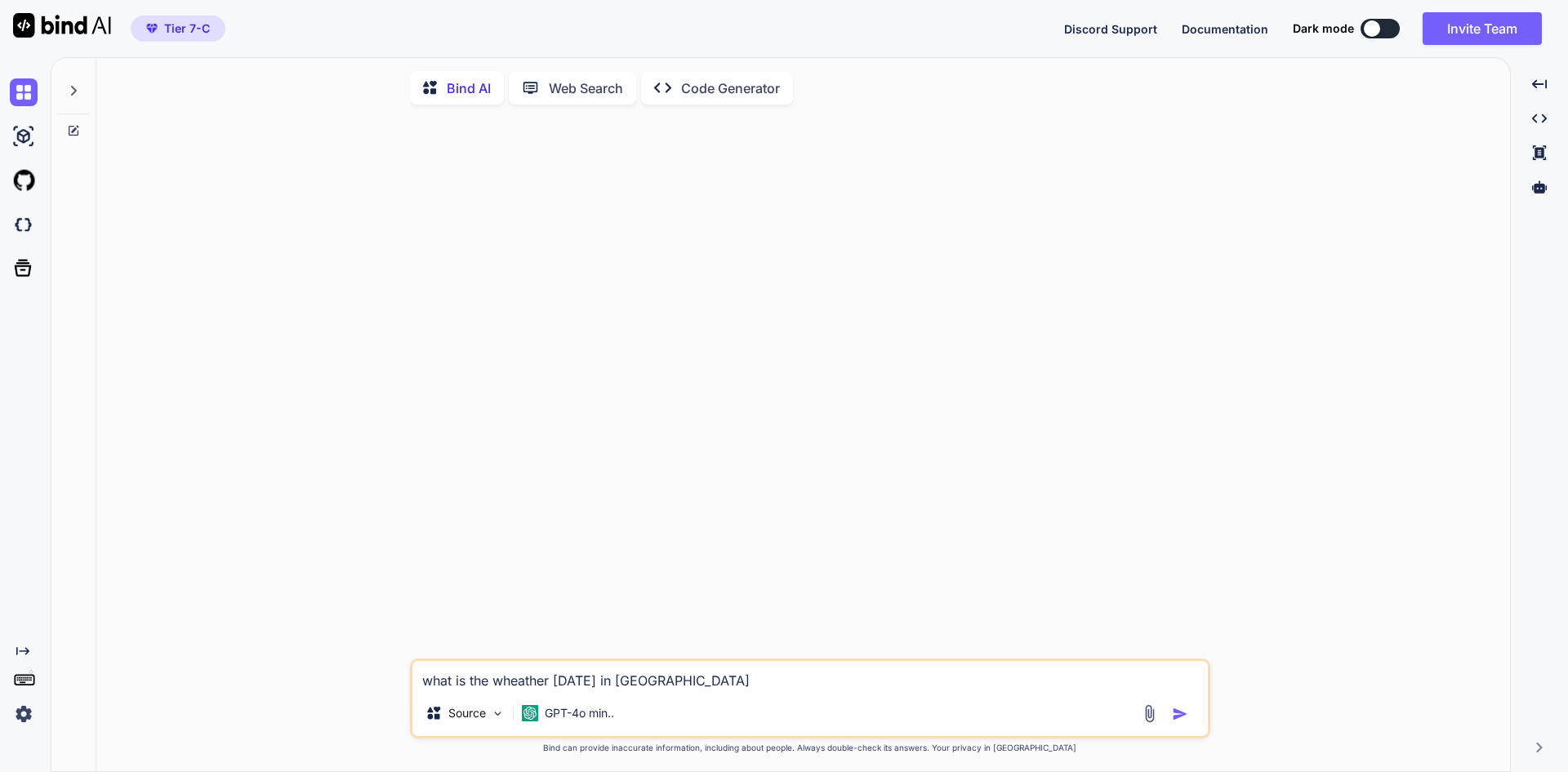
type textarea "x"
type textarea "what is the wheather [DATE] in [GEOGRAPHIC_DATA]"
type textarea "x"
type textarea "what is the wheather [DATE] in [GEOGRAPHIC_DATA]"
type textarea "x"
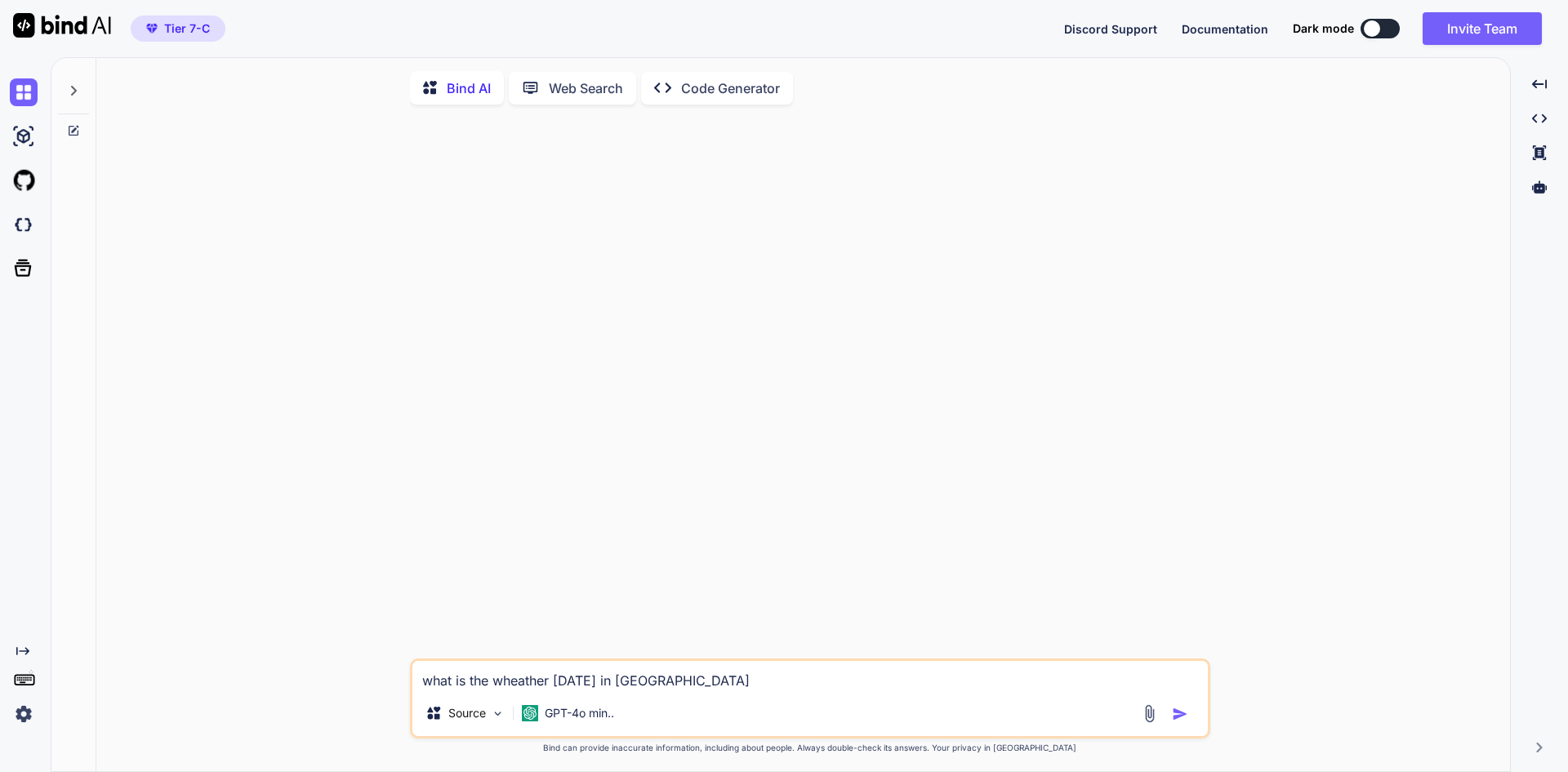
type textarea "what is the wheather [DATE] in [GEOGRAPHIC_DATA]"
type textarea "x"
type textarea "what is the wheather [DATE] in [GEOGRAPHIC_DATA]"
click at [1174, 715] on img "button" at bounding box center [1180, 713] width 16 height 16
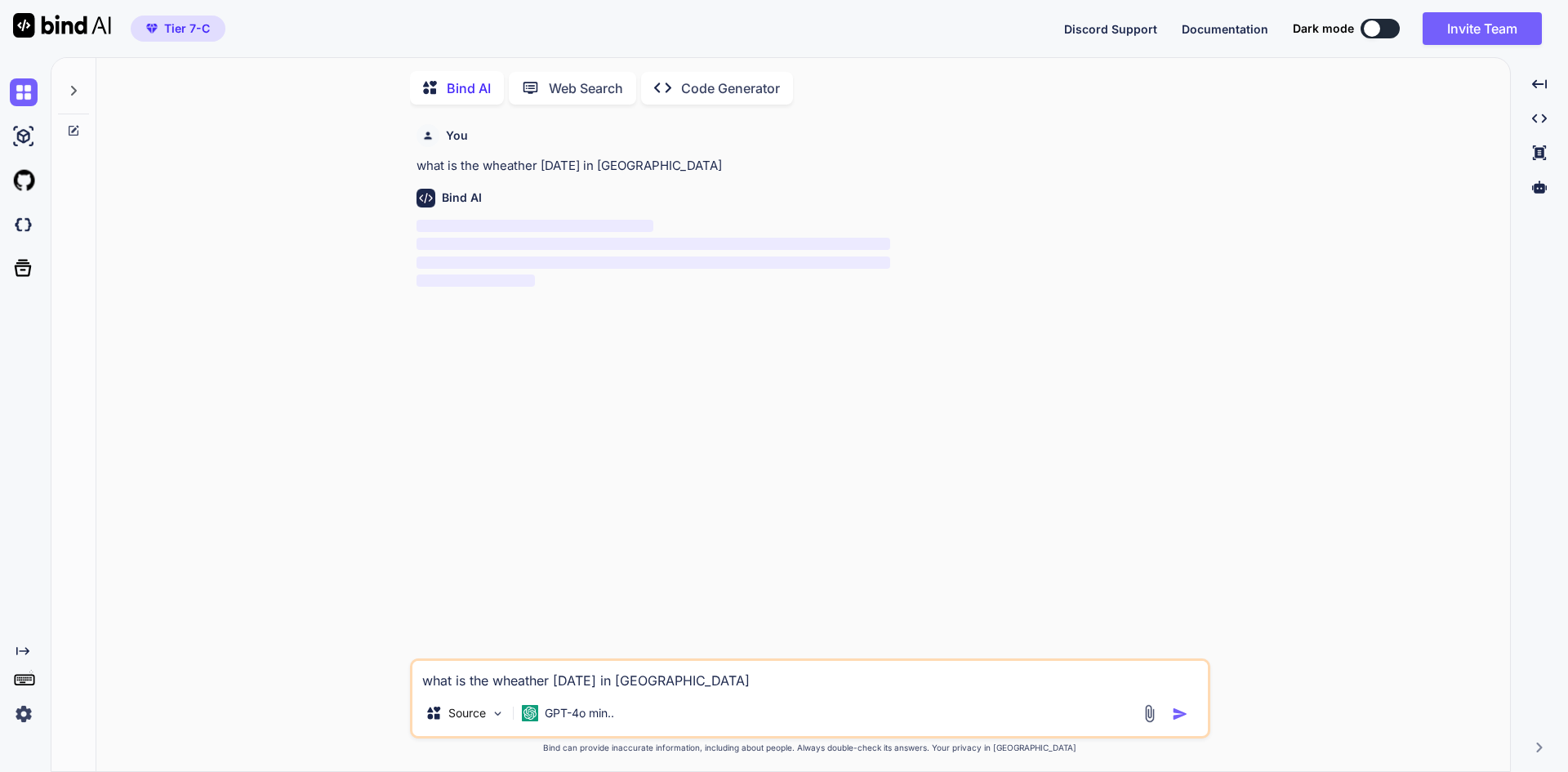
scroll to position [7, 0]
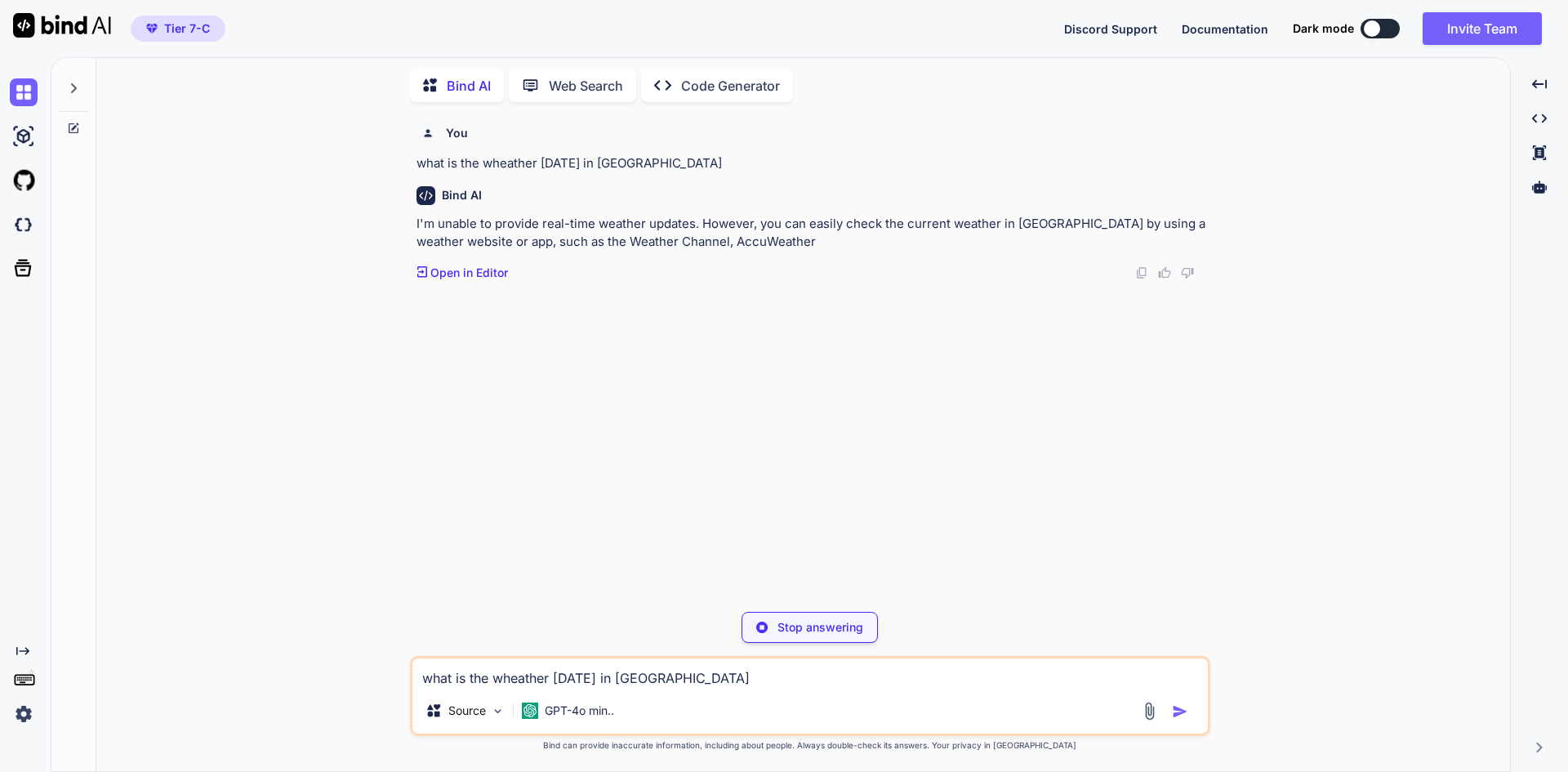
type textarea "x"
